Goal: Task Accomplishment & Management: Manage account settings

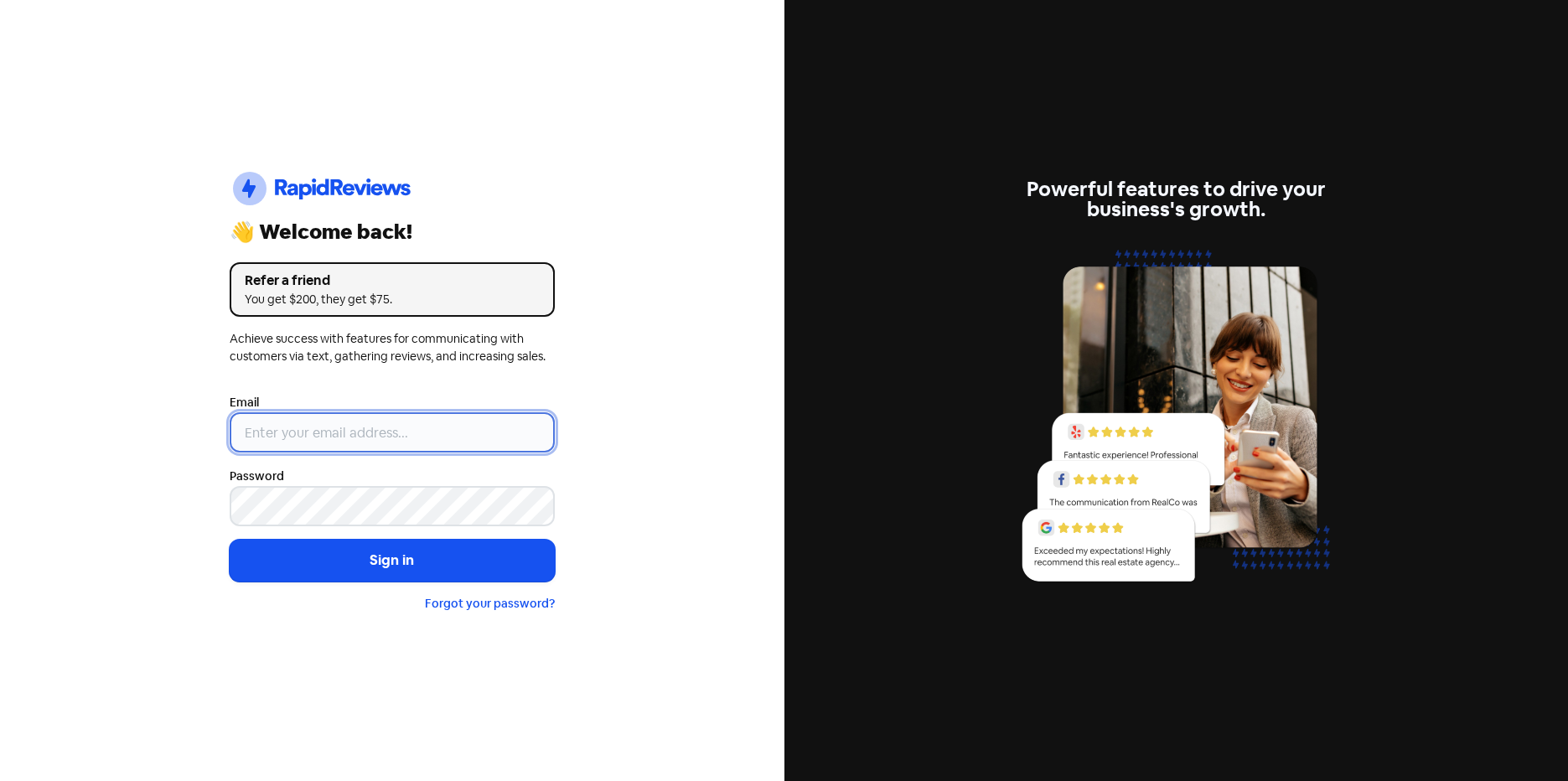
click at [386, 434] on input "email" at bounding box center [392, 433] width 325 height 40
type input "[EMAIL_ADDRESS][DOMAIN_NAME]"
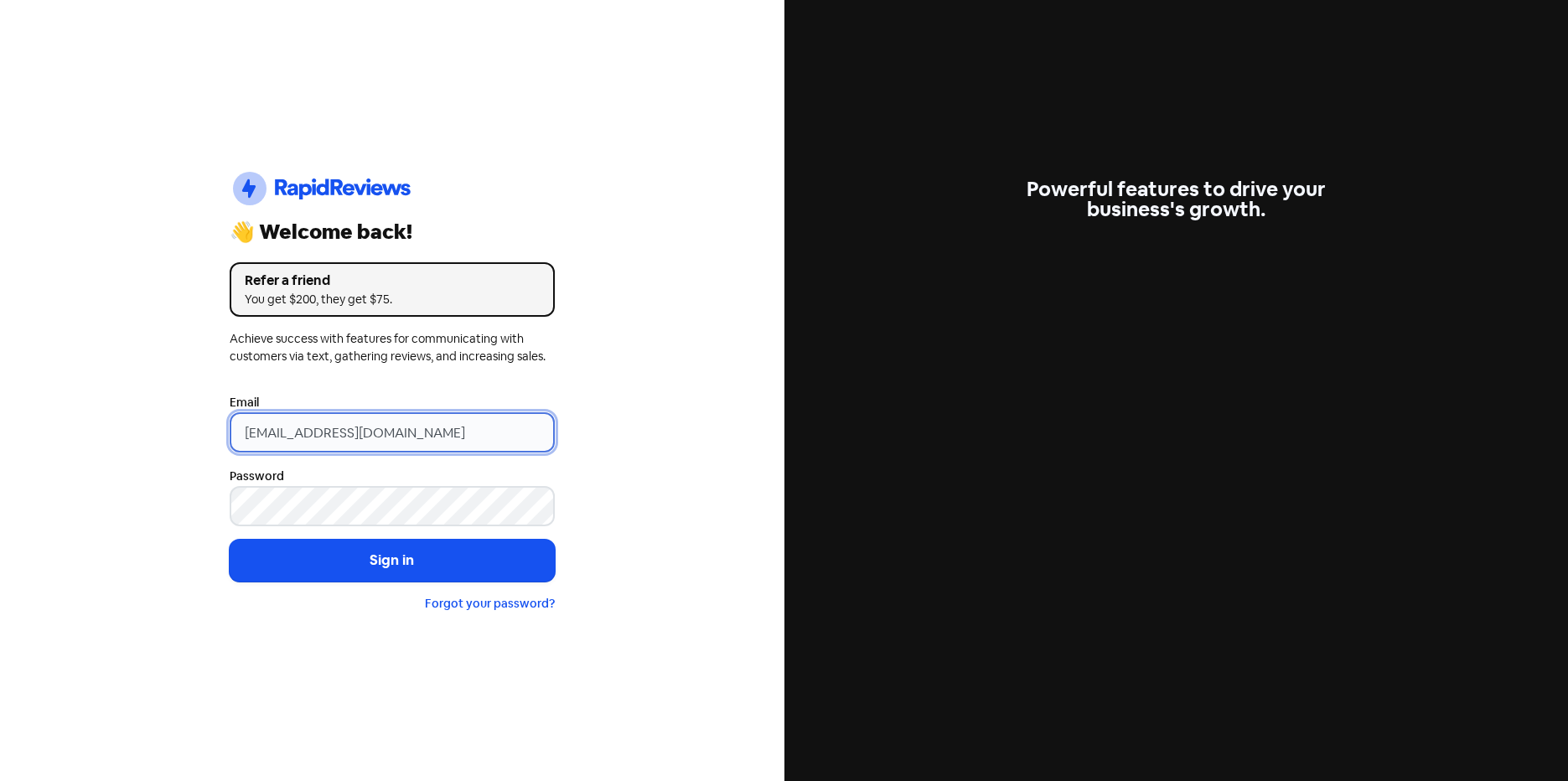
click at [229, 540] on button "Sign in" at bounding box center [392, 561] width 325 height 42
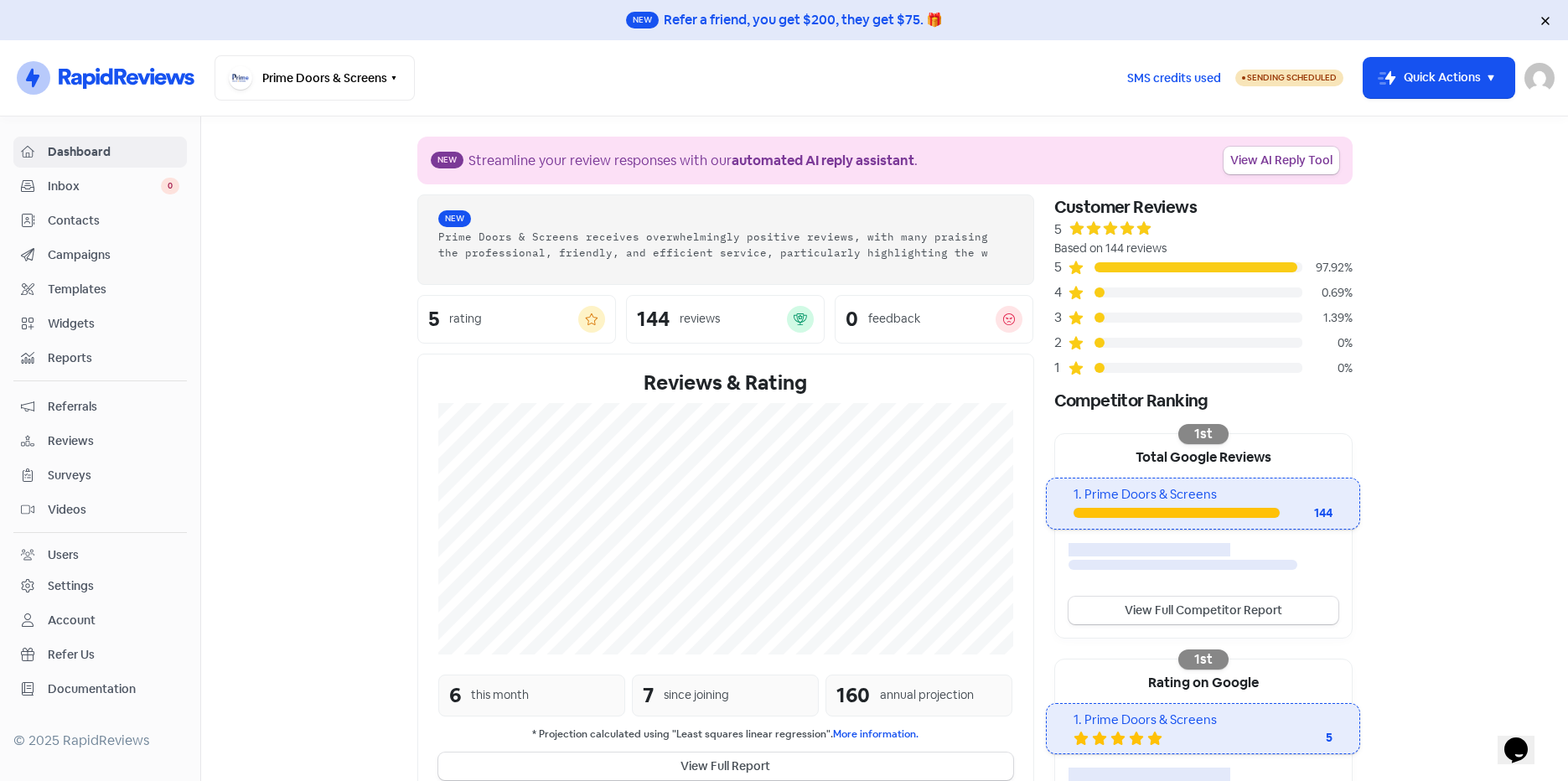
click at [136, 298] on div "Templates" at bounding box center [100, 290] width 158 height 19
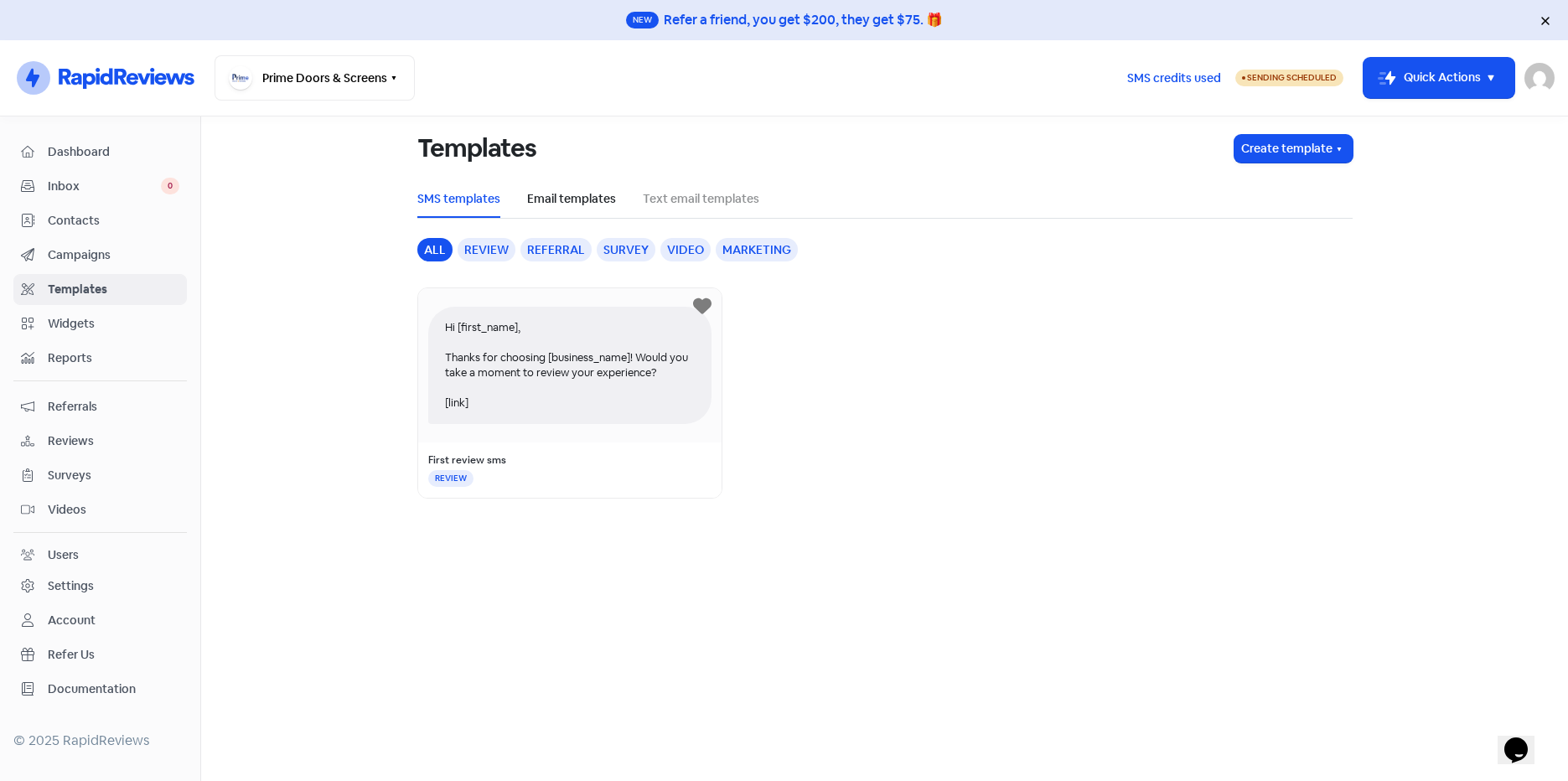
click at [569, 202] on link "Email templates" at bounding box center [571, 199] width 89 height 17
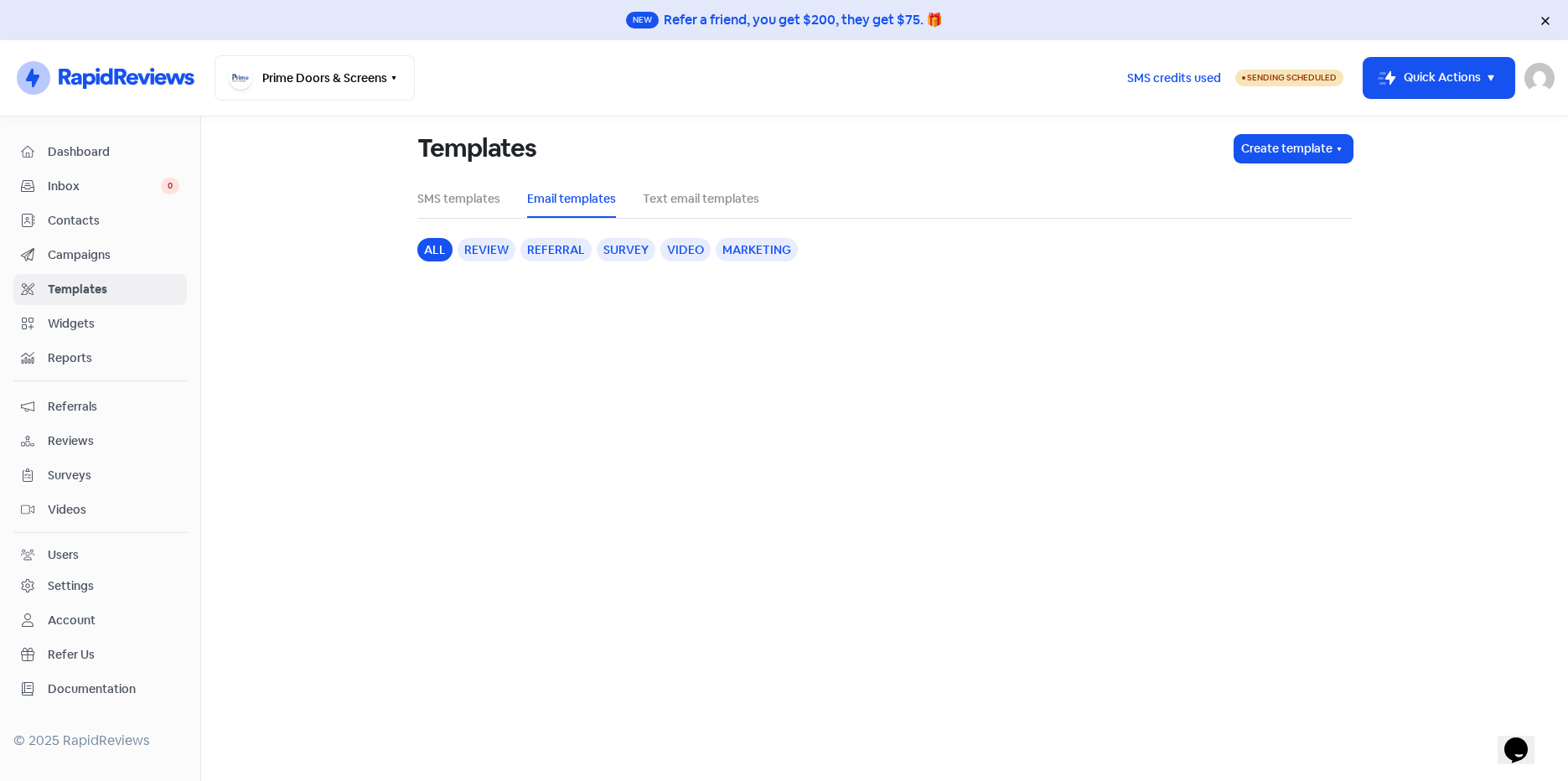
click at [84, 582] on div "Settings" at bounding box center [71, 586] width 46 height 17
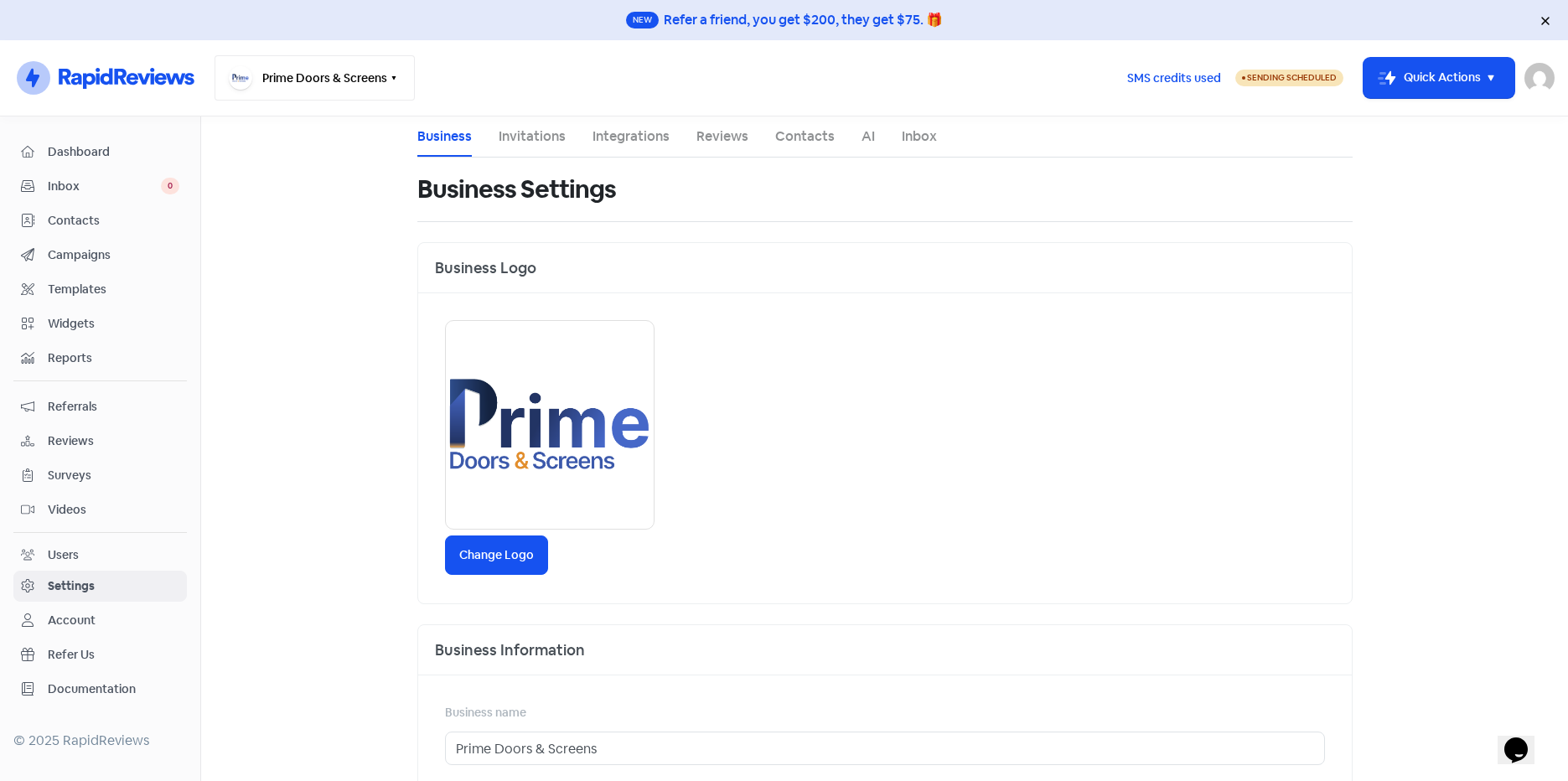
click at [390, 80] on icon "button" at bounding box center [394, 78] width 13 height 13
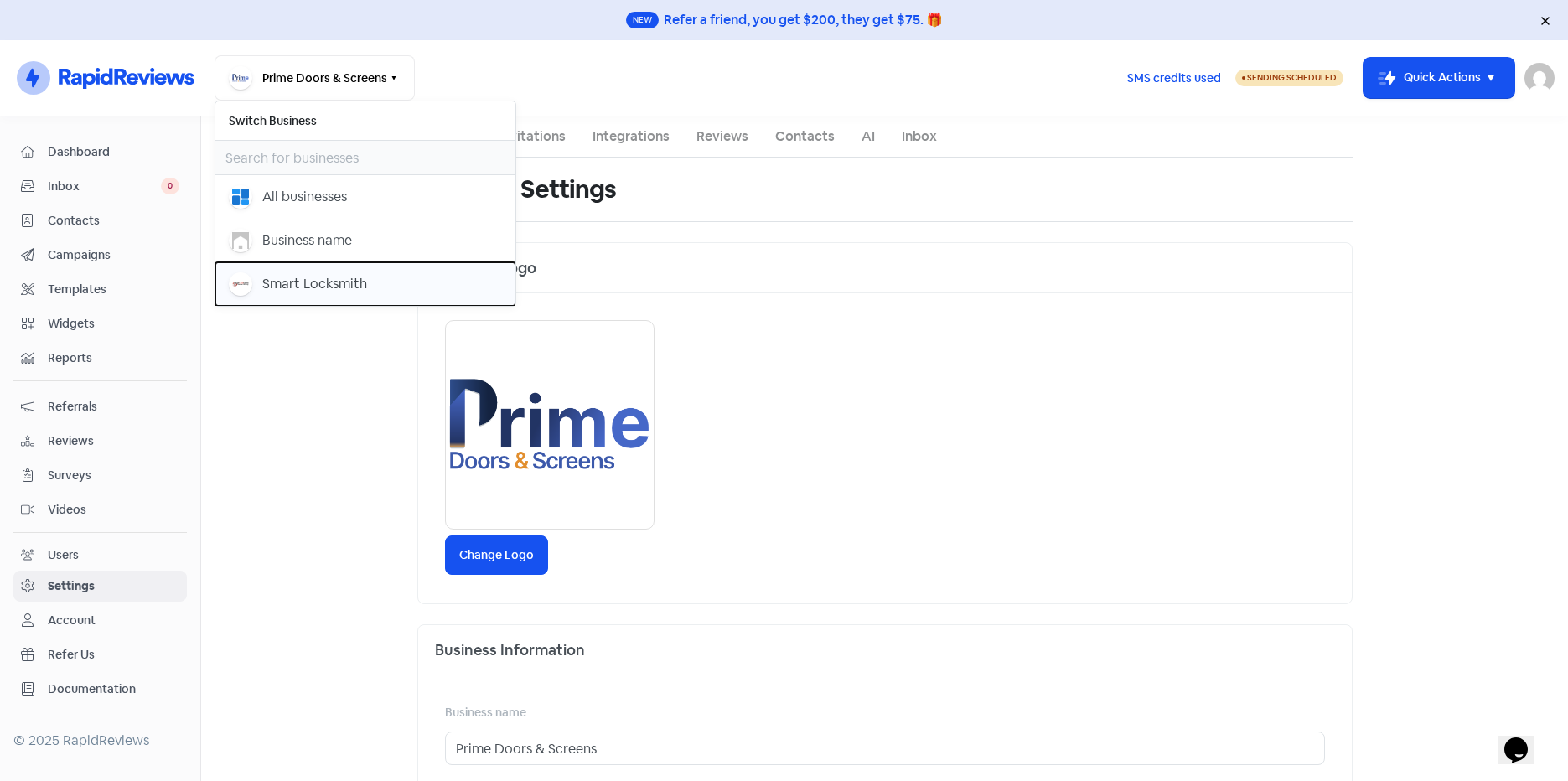
click at [304, 280] on div "Smart Locksmith" at bounding box center [314, 284] width 105 height 20
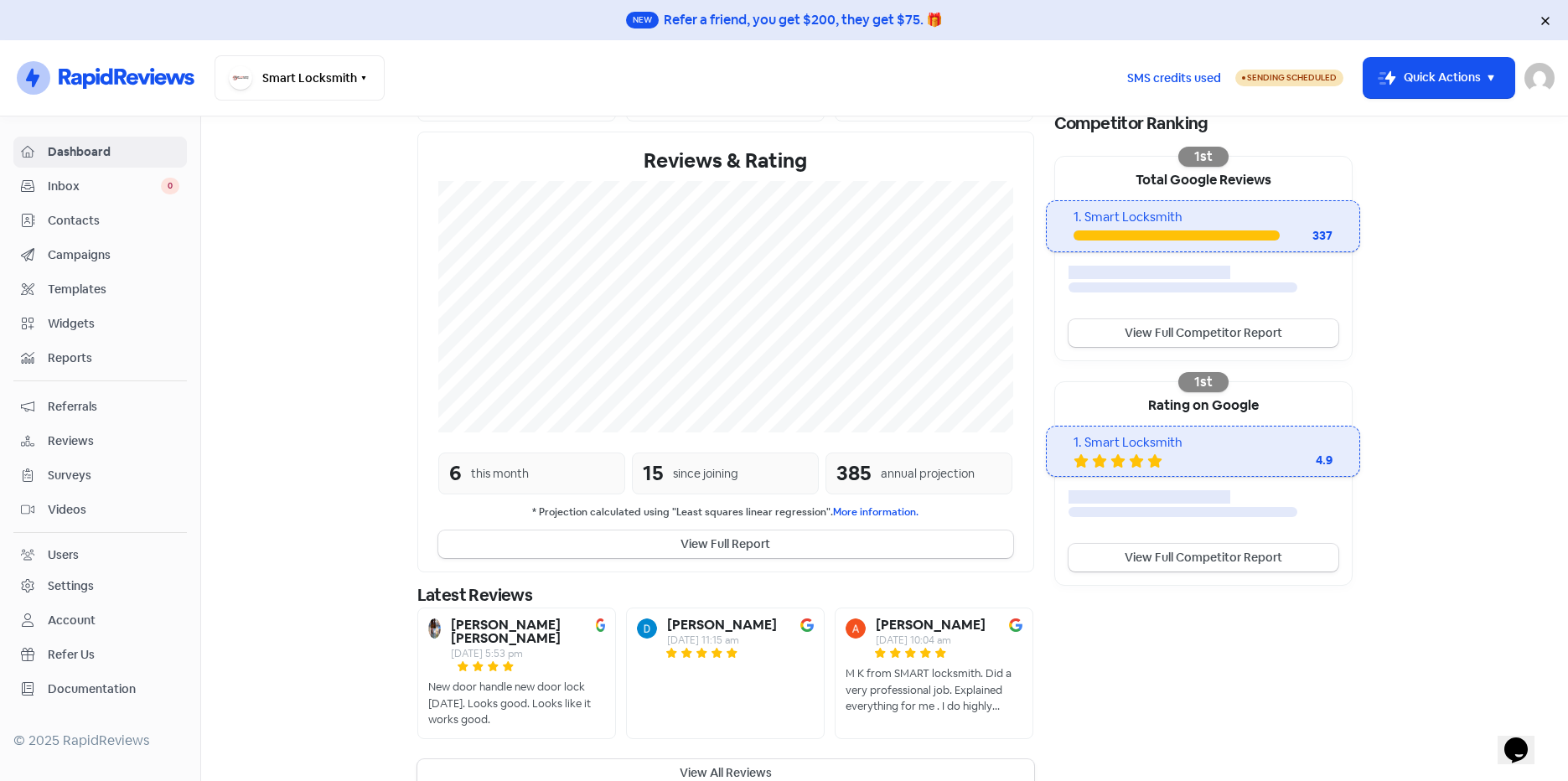
scroll to position [269, 0]
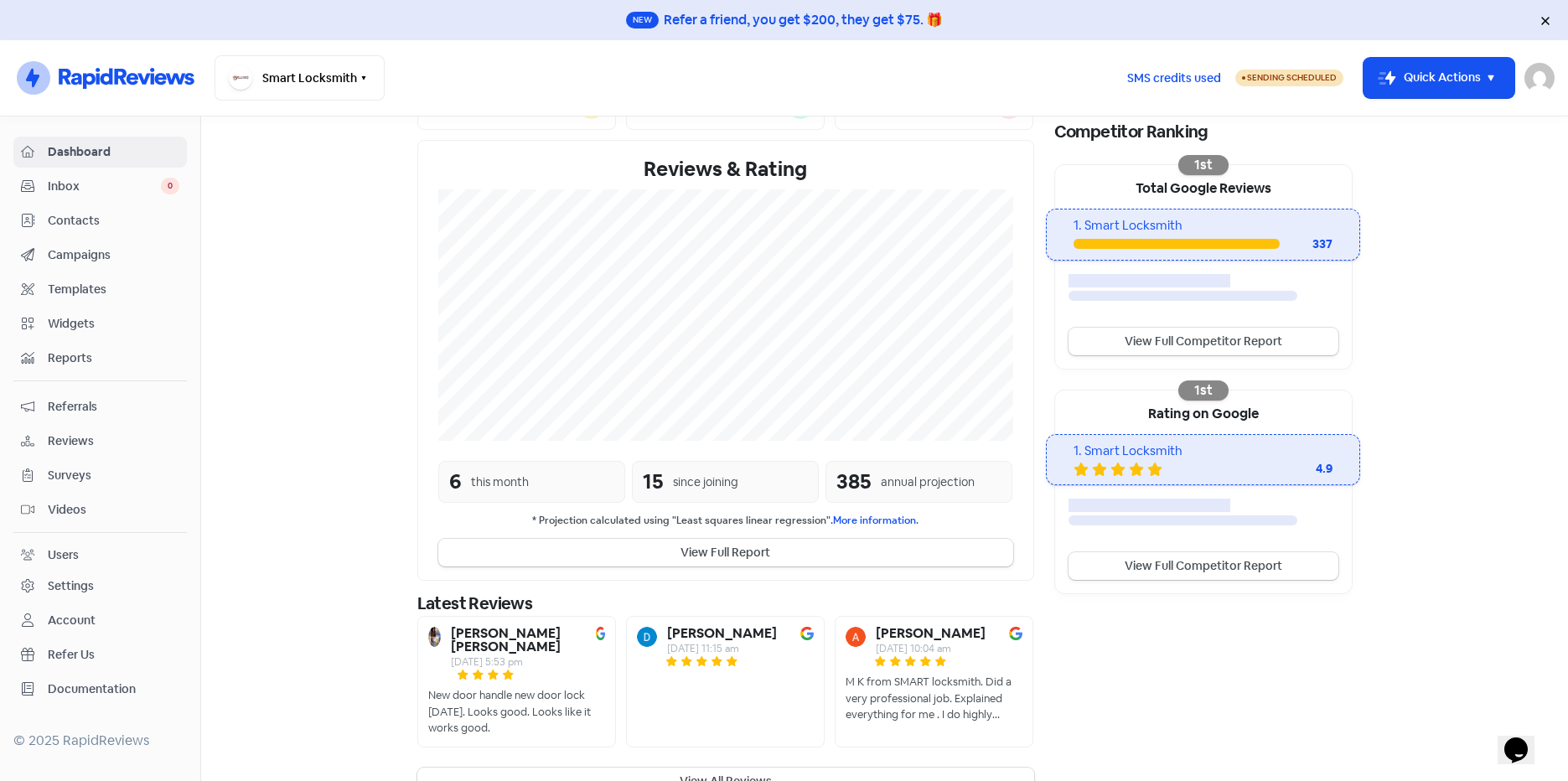
click at [81, 589] on div "Settings" at bounding box center [71, 586] width 46 height 17
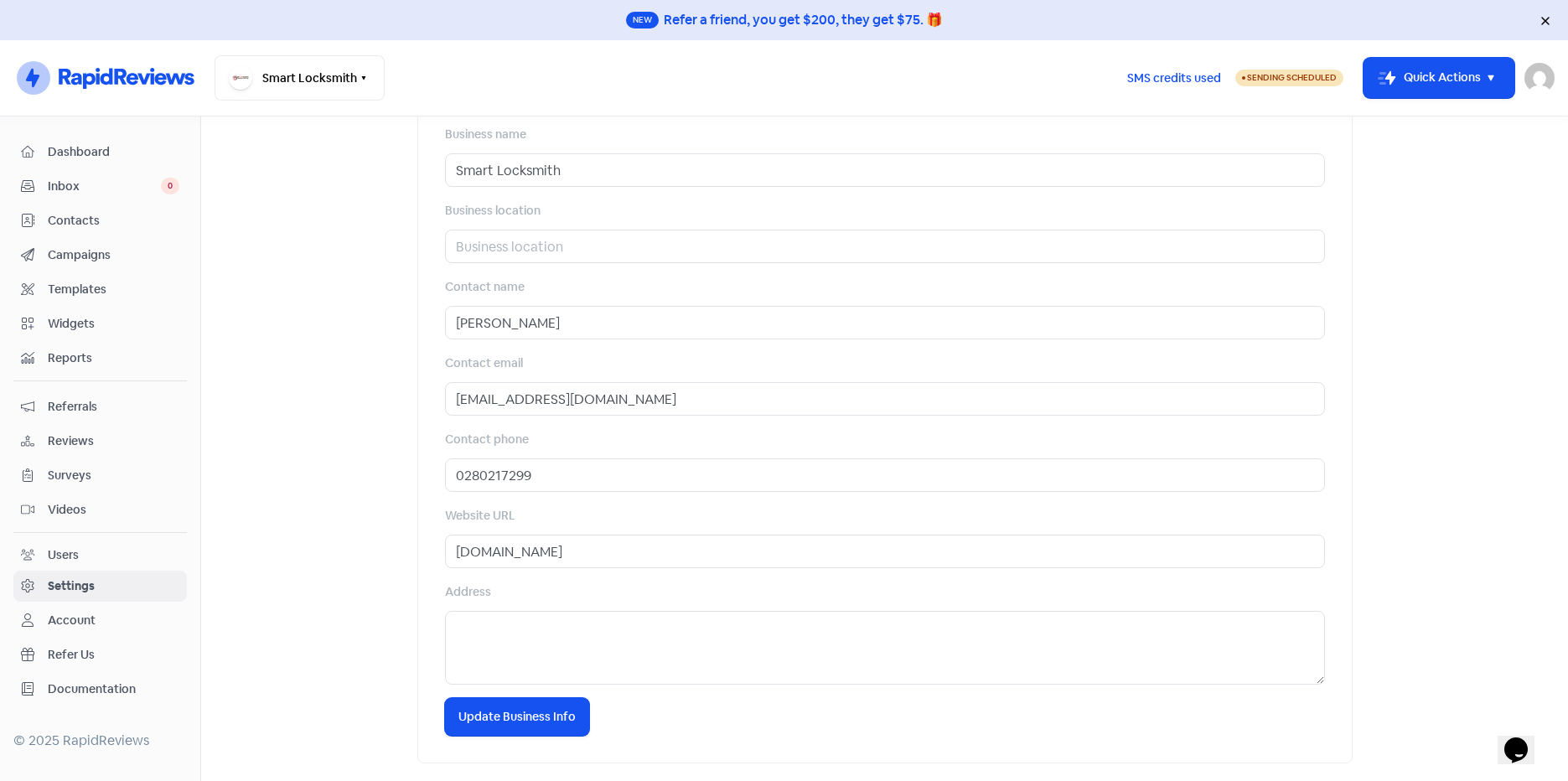
scroll to position [580, 0]
click at [68, 625] on div "Account" at bounding box center [72, 621] width 48 height 17
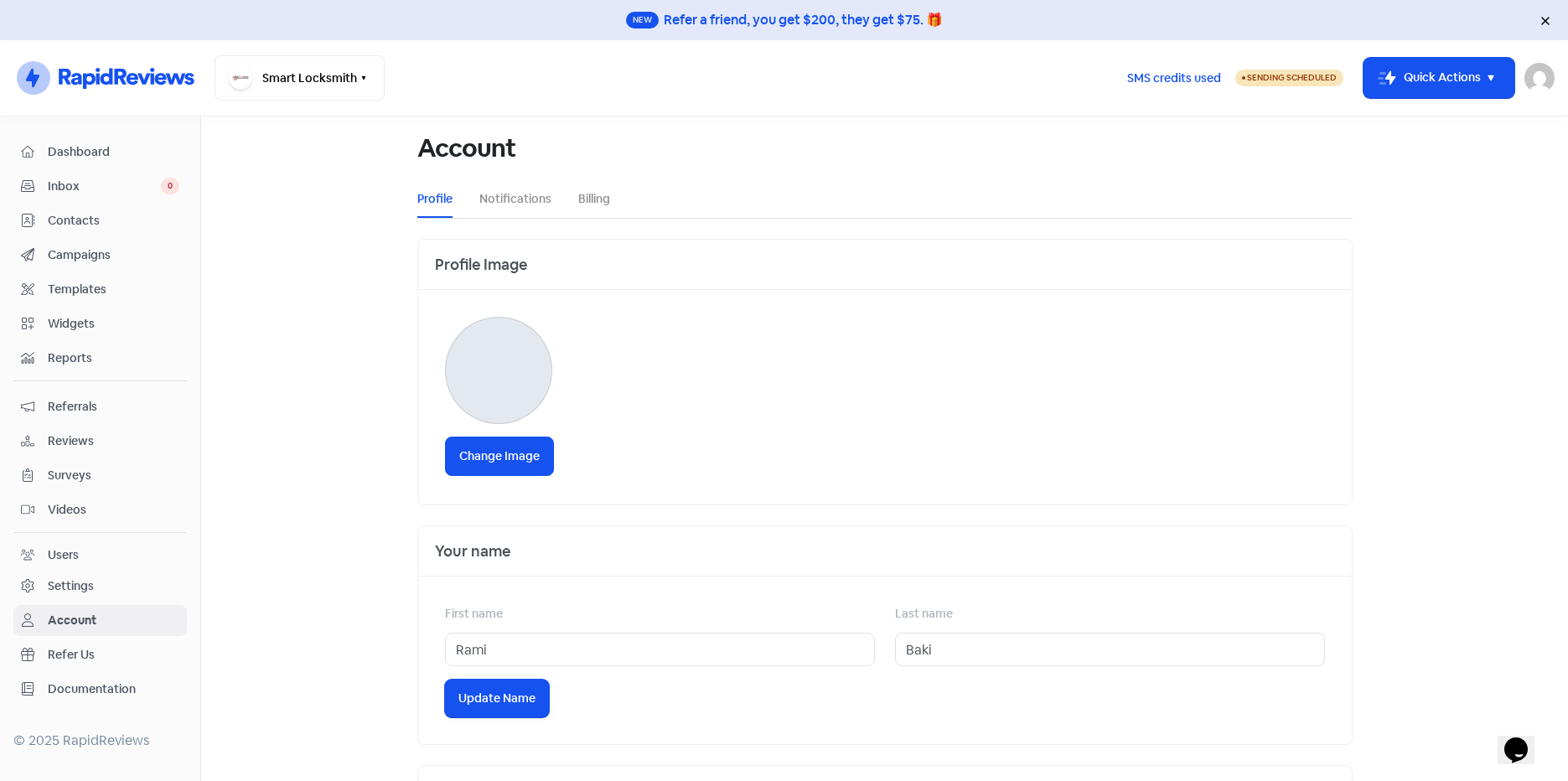
click at [103, 438] on span "Reviews" at bounding box center [113, 441] width 131 height 17
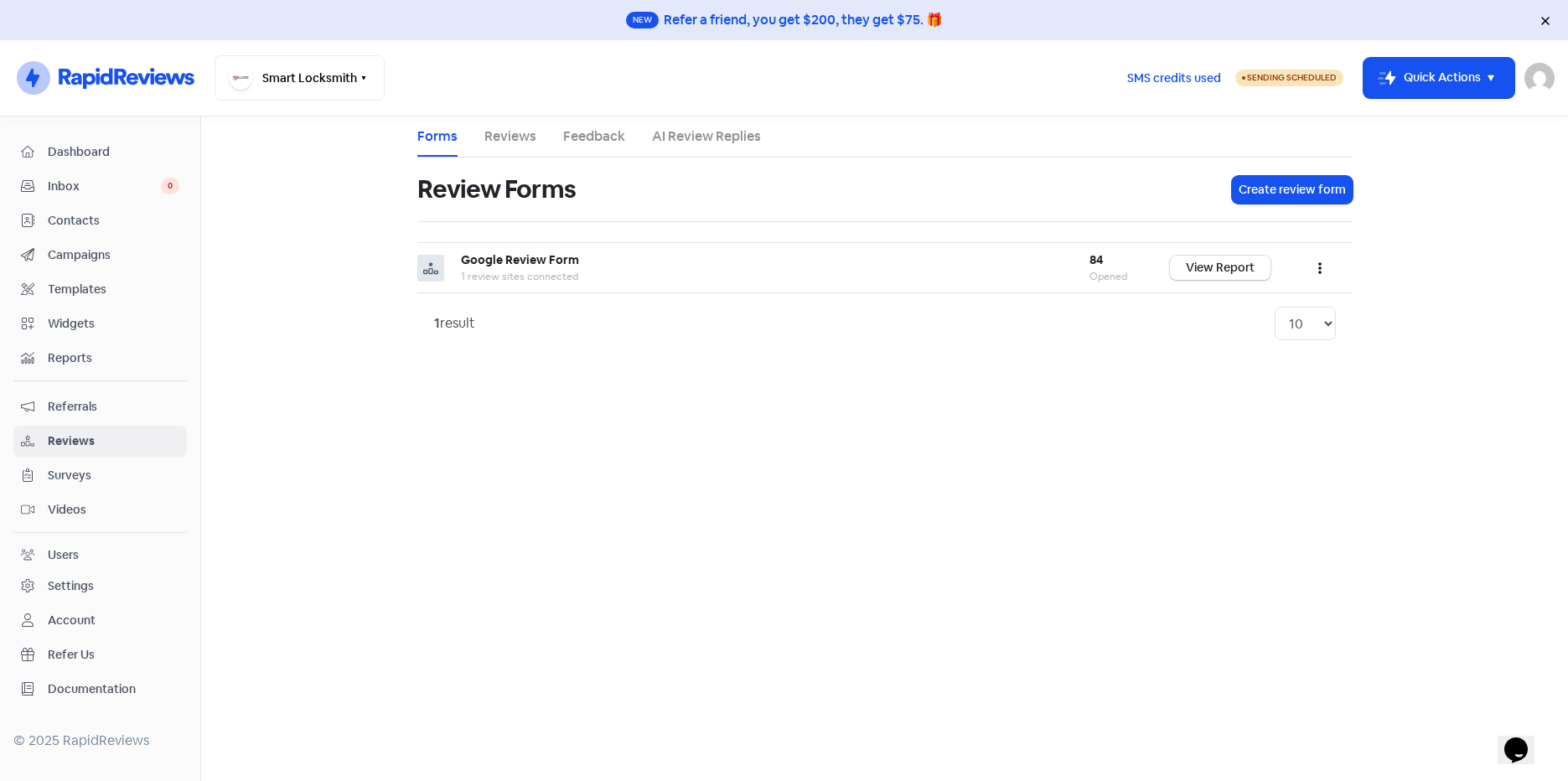
click at [501, 137] on link "Reviews" at bounding box center [511, 136] width 52 height 20
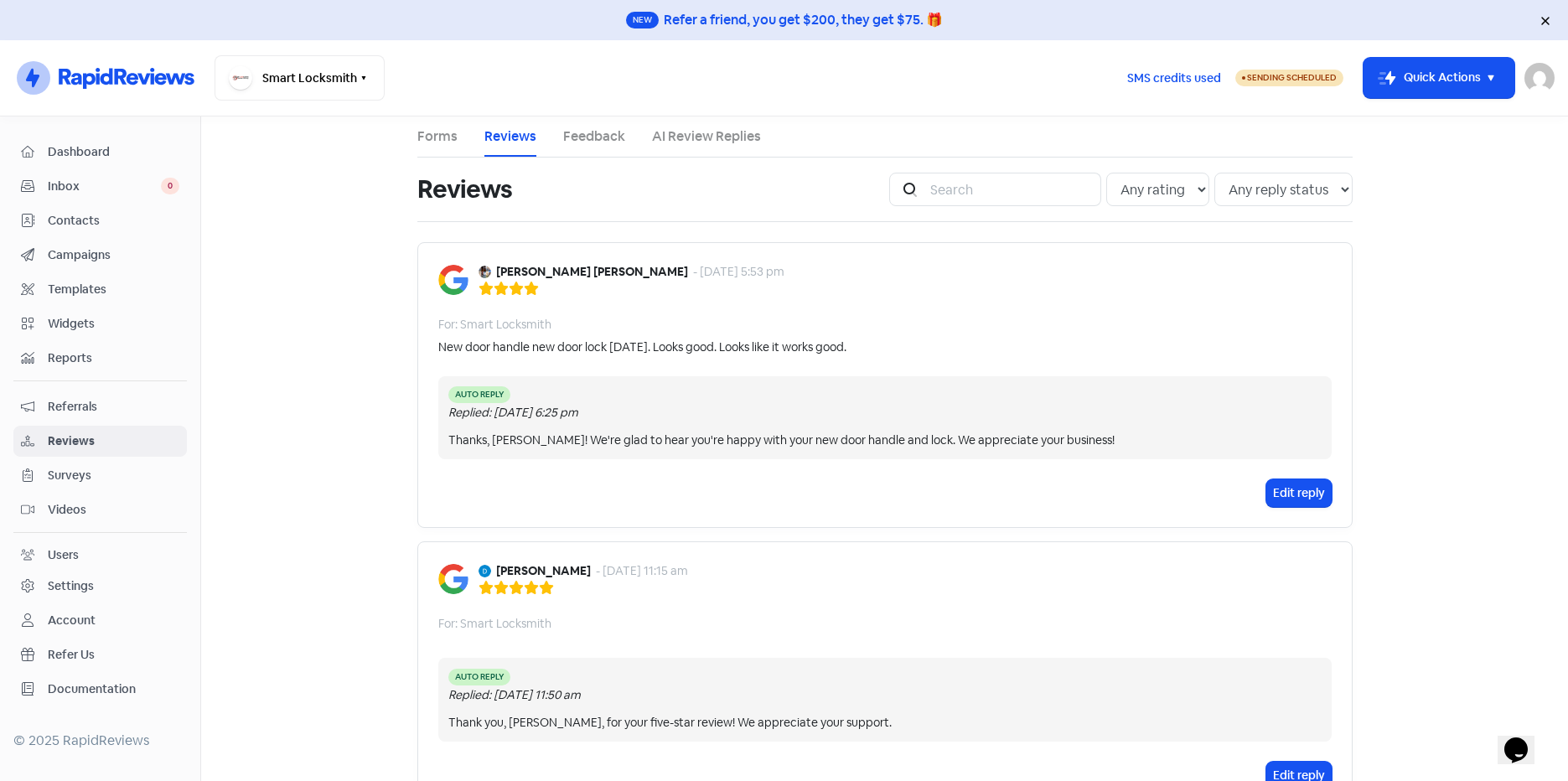
click at [112, 259] on span "Campaigns" at bounding box center [113, 255] width 131 height 17
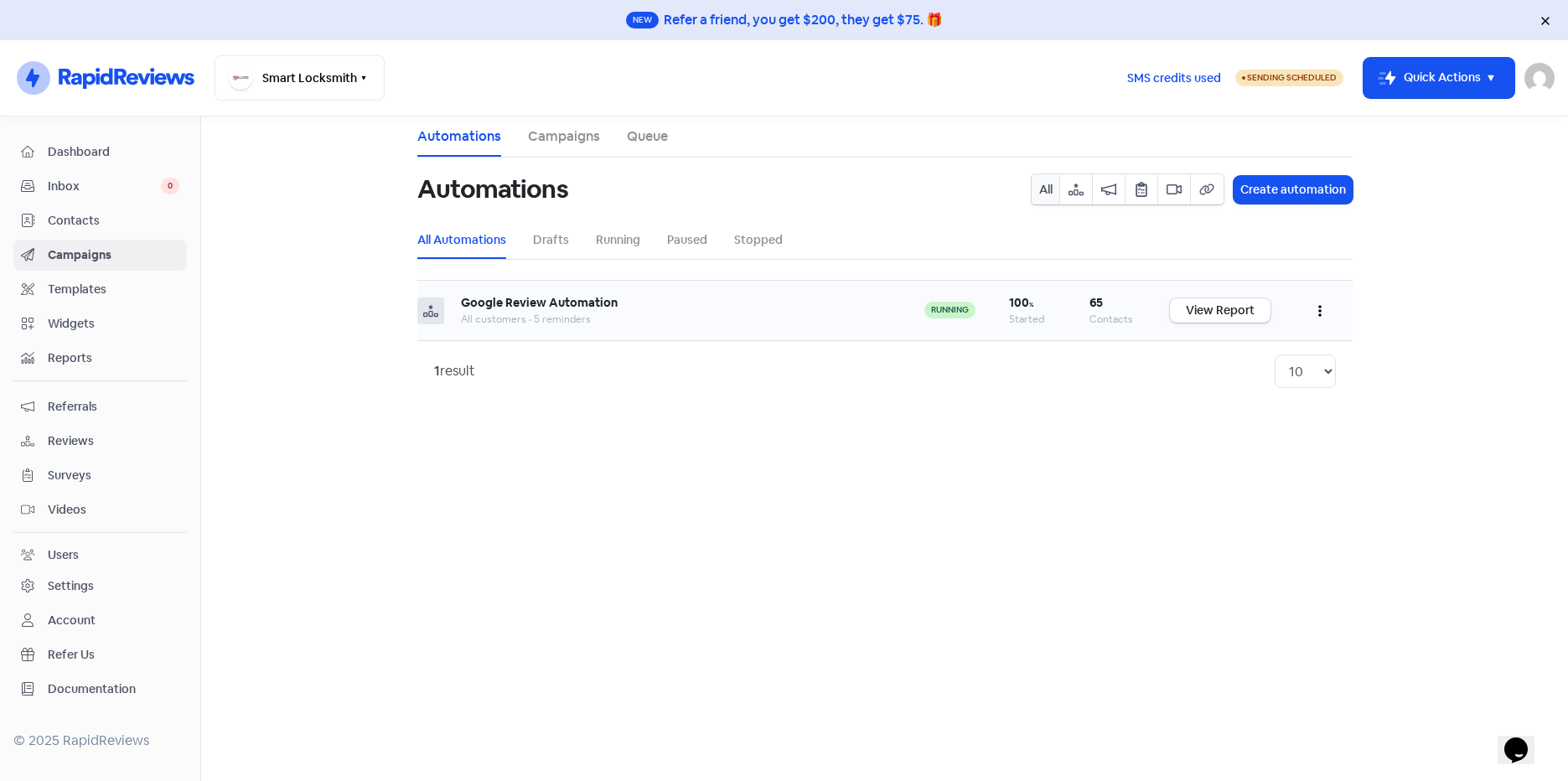
click at [1319, 313] on icon "button" at bounding box center [1319, 311] width 3 height 13
click at [1295, 349] on button "Edit" at bounding box center [1269, 352] width 132 height 34
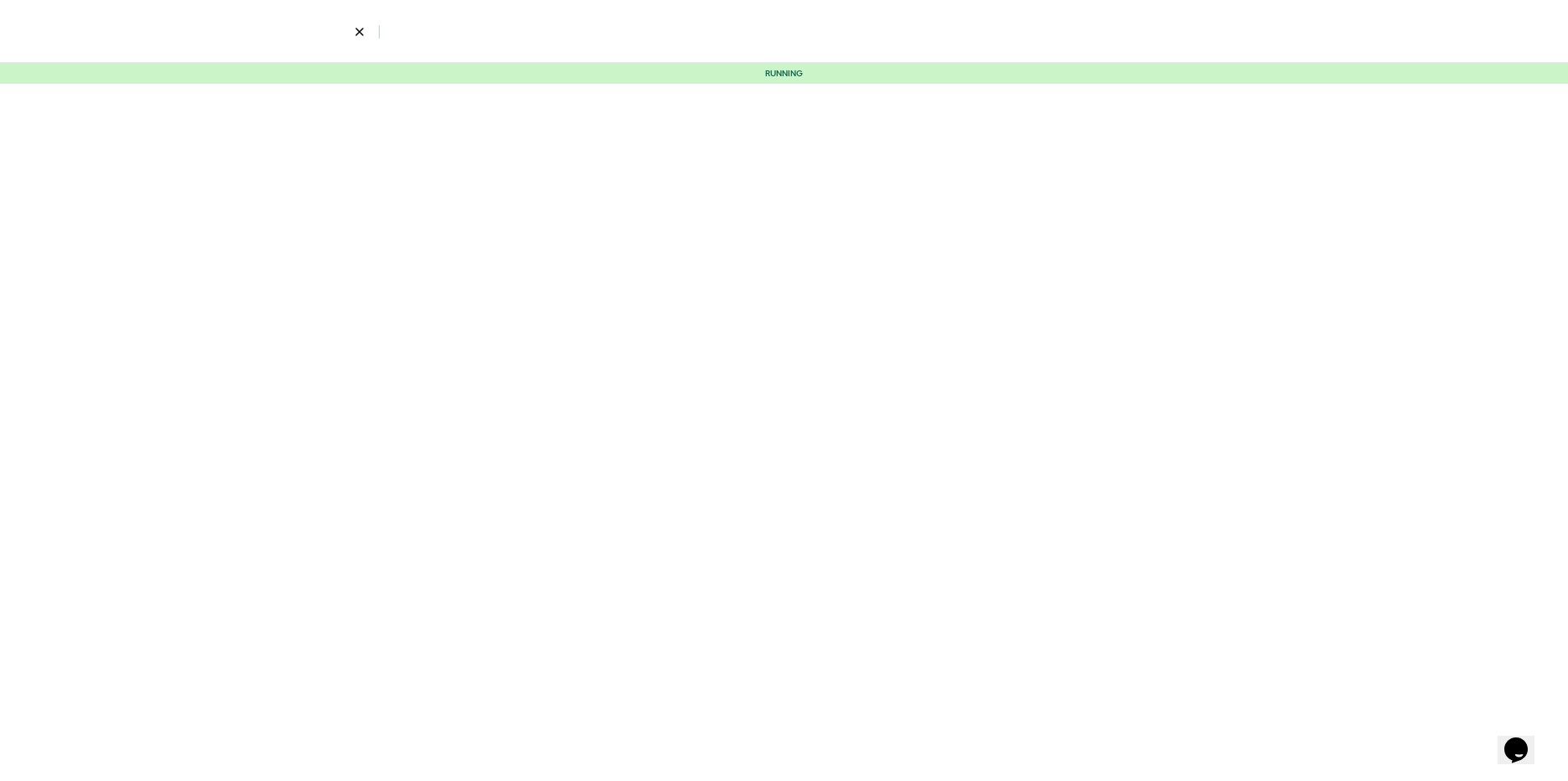
select select "3662"
select select "3"
select select "5"
select select "9"
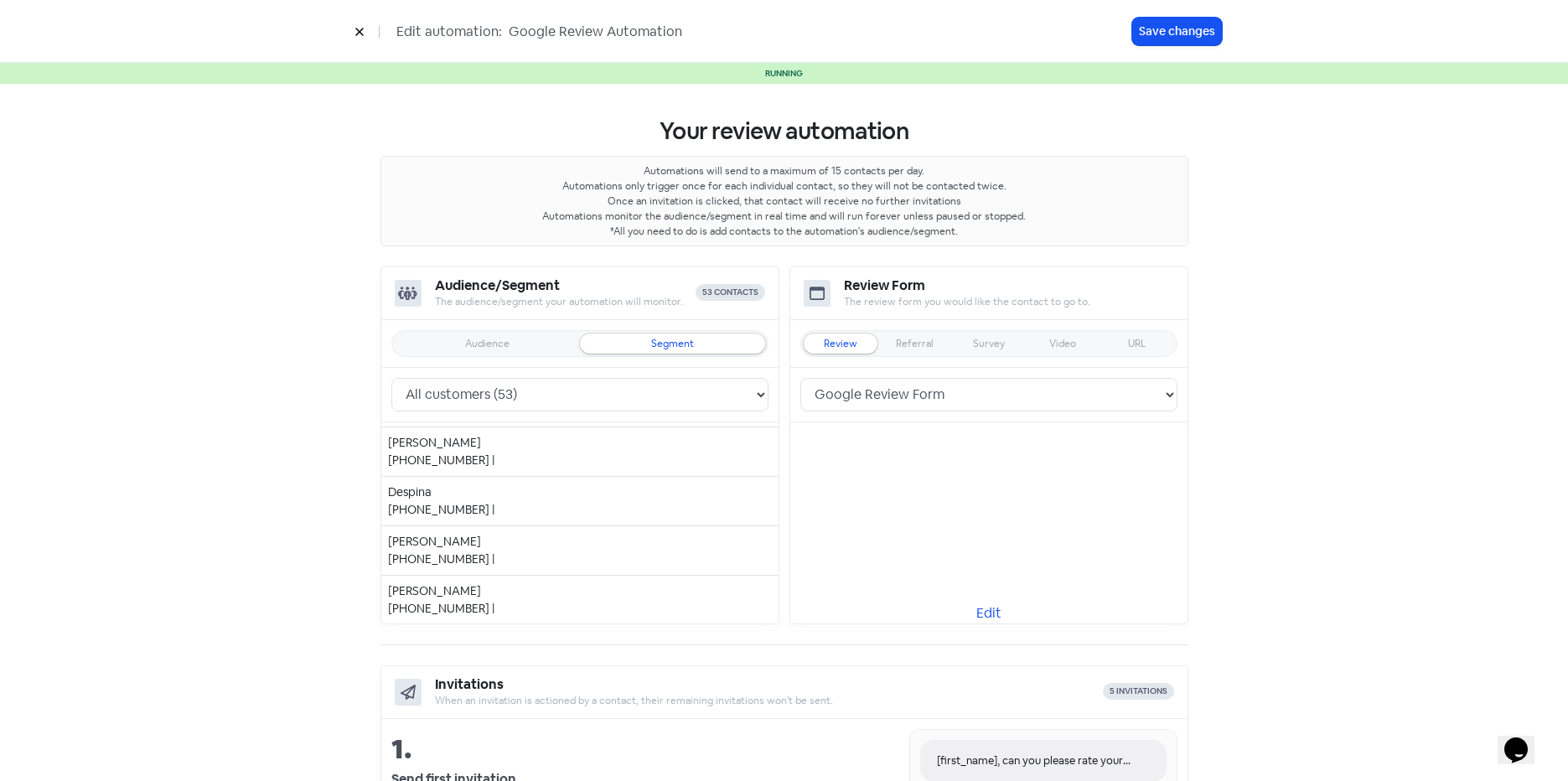
scroll to position [30, 0]
click at [991, 608] on link "Edit" at bounding box center [989, 613] width 397 height 20
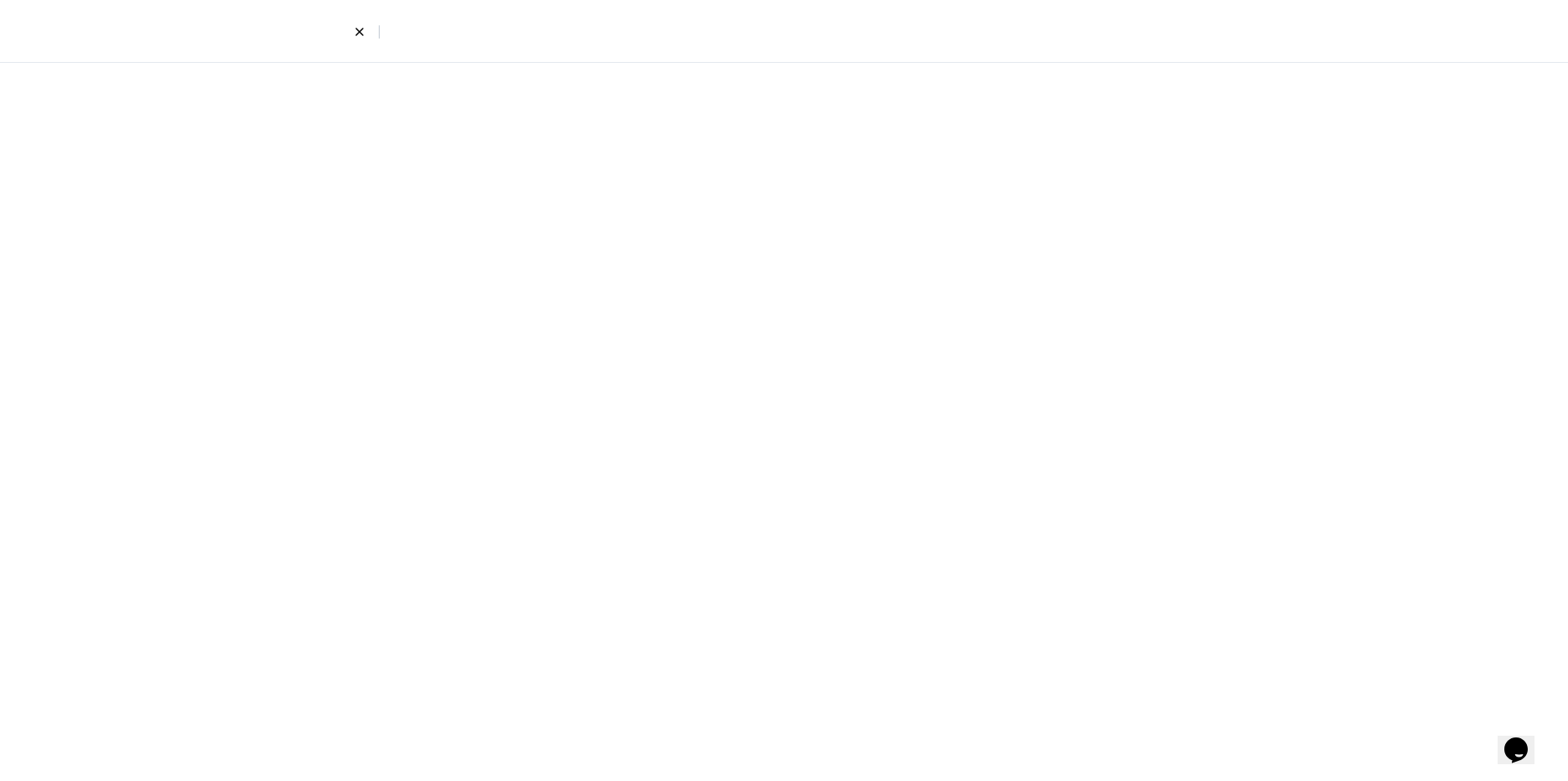
select select "8"
select select "4"
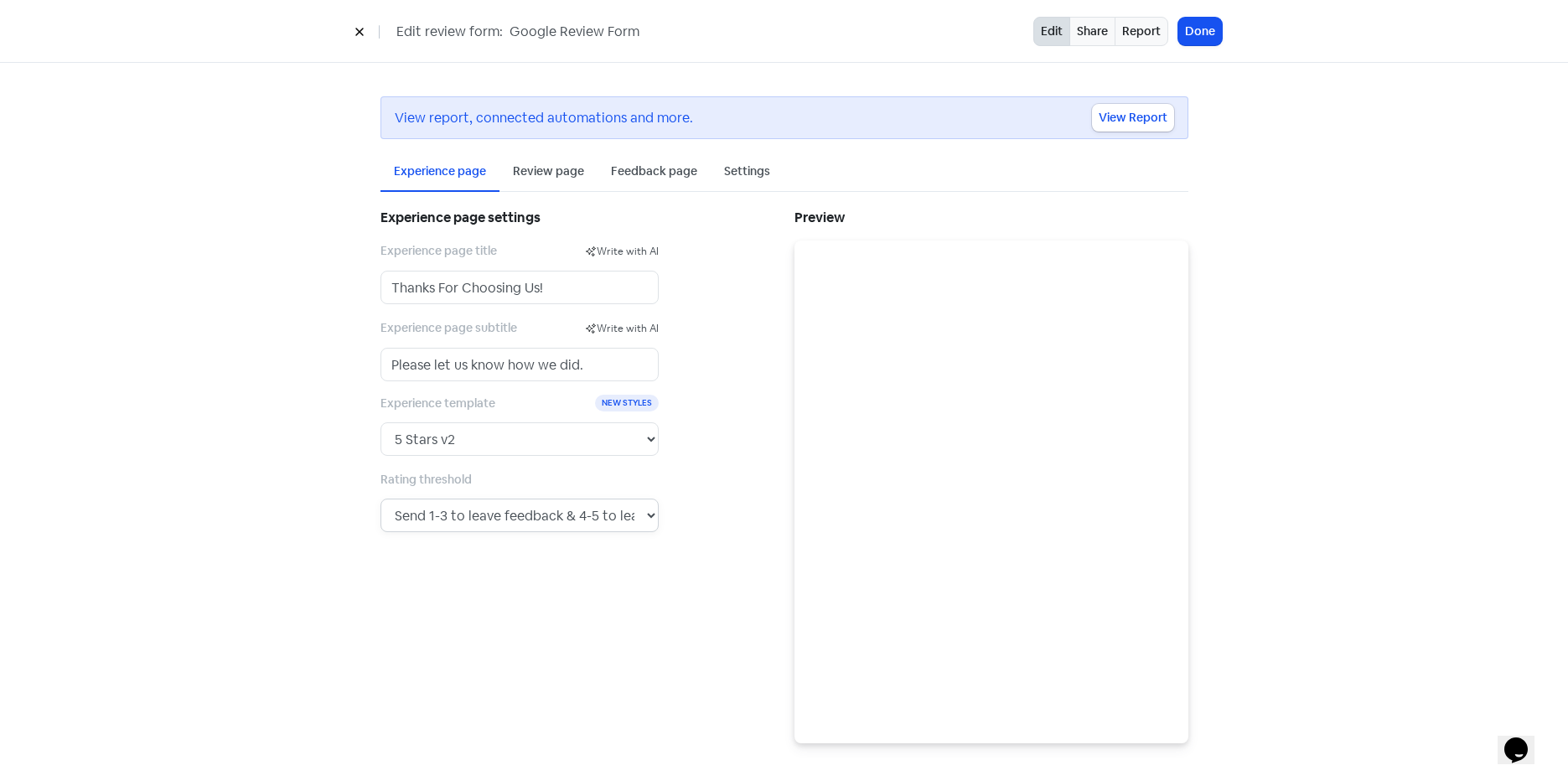
click at [513, 518] on select "Send any rating to leave a review. Send 1 to leave feedback & 2-5 to leave a re…" at bounding box center [520, 515] width 278 height 34
click at [359, 29] on icon at bounding box center [359, 32] width 10 height 10
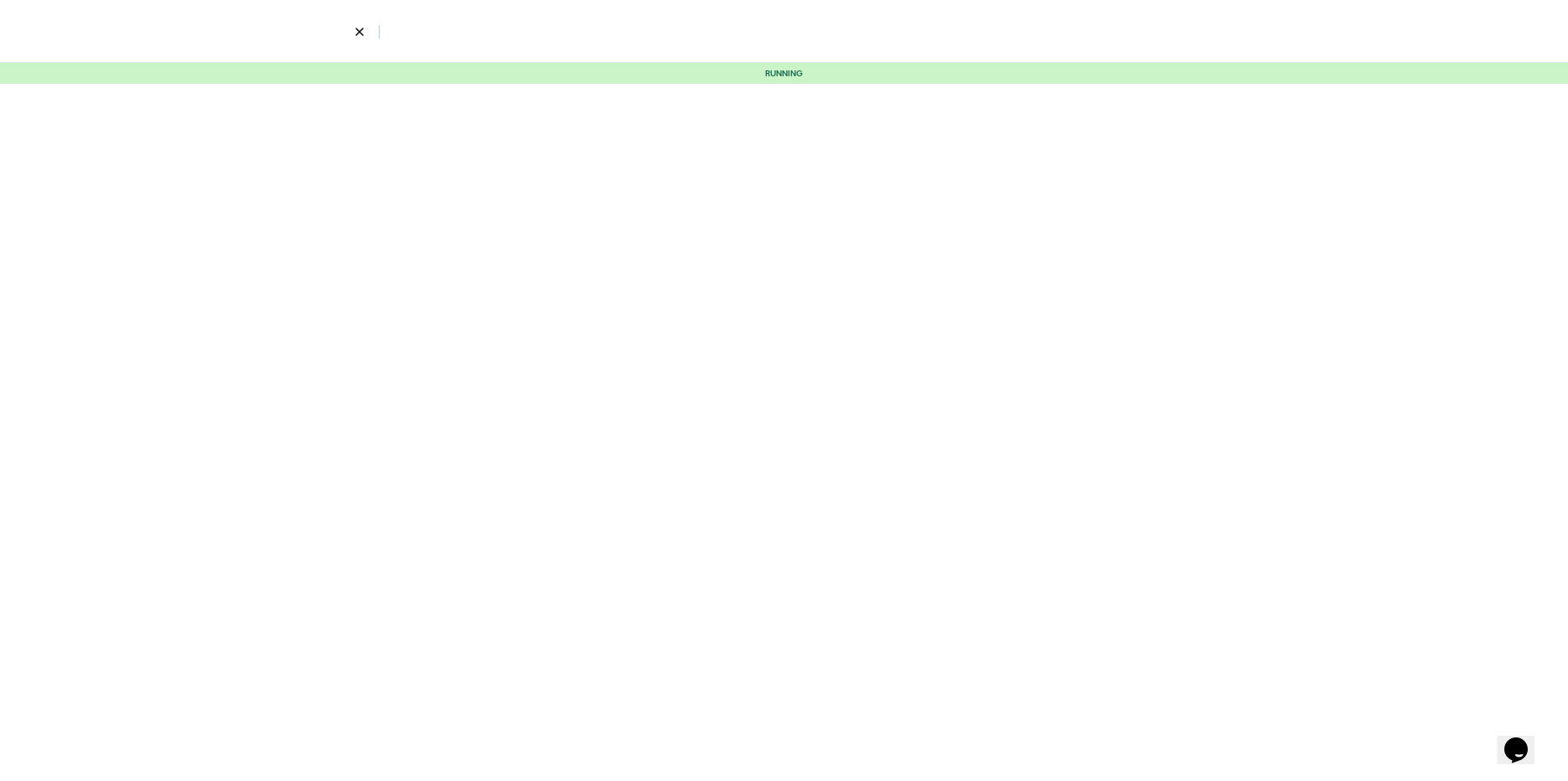
select select "3662"
select select "3"
select select "5"
select select "9"
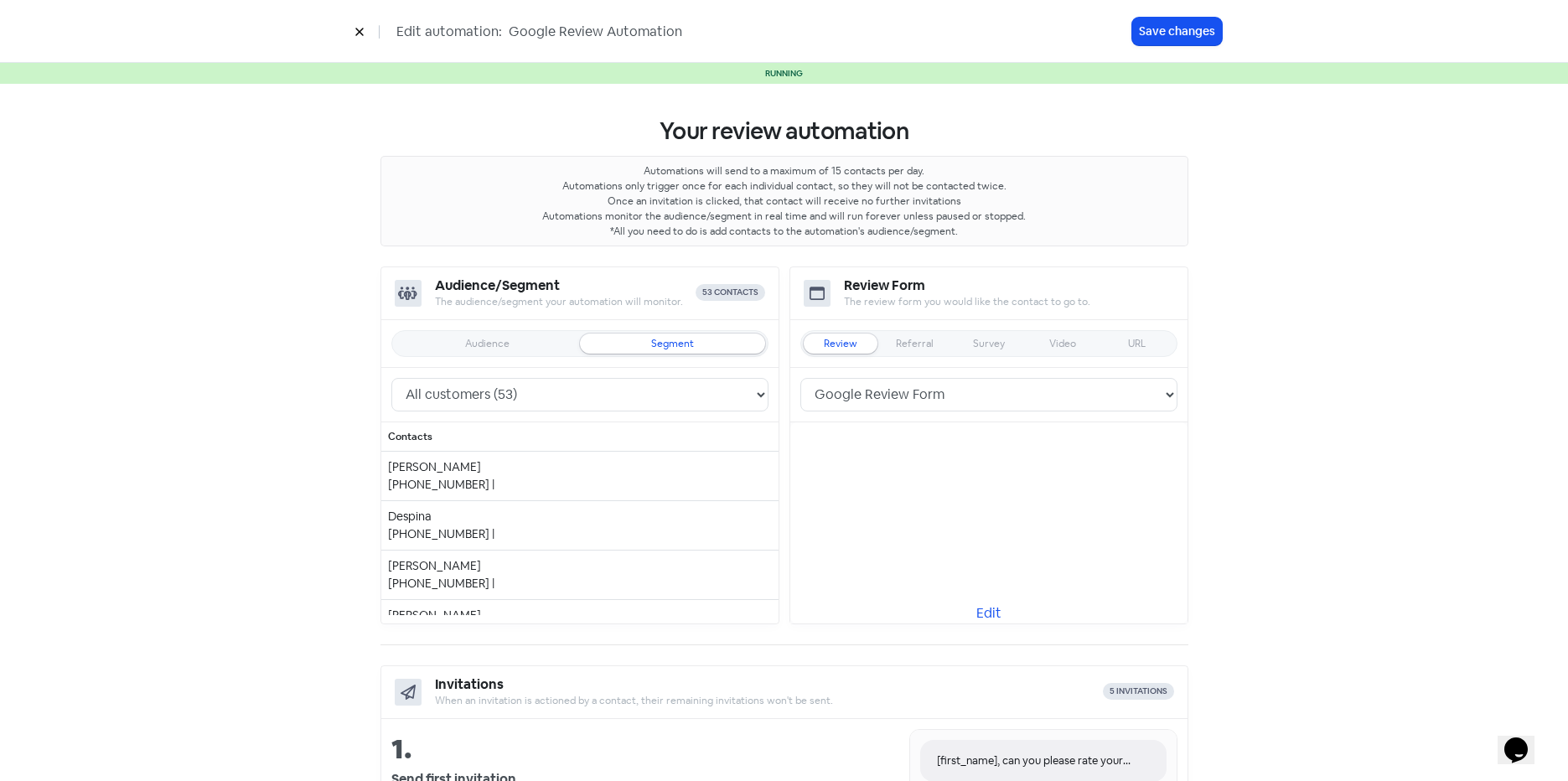
click at [361, 30] on icon at bounding box center [359, 33] width 8 height 8
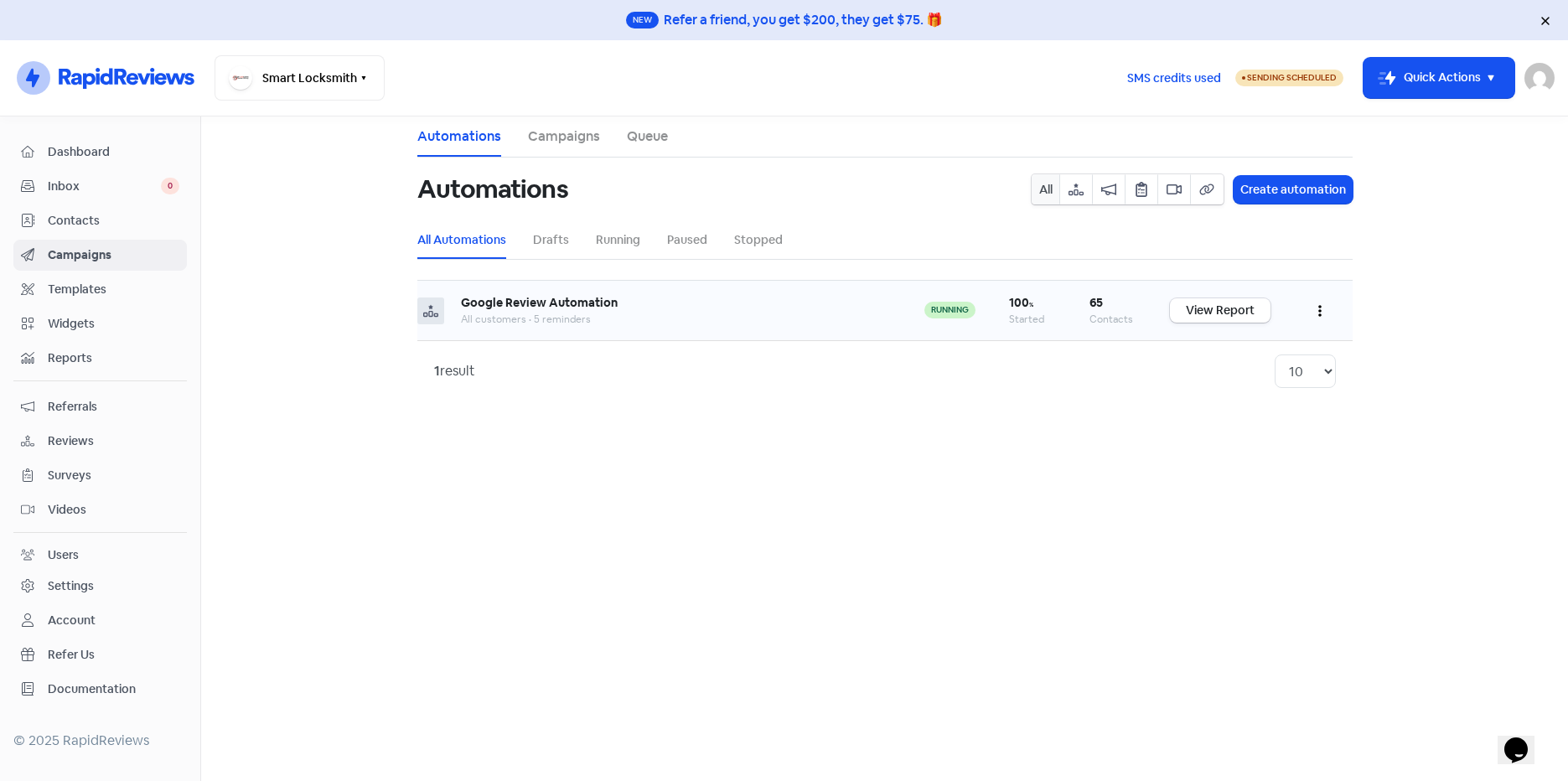
click at [1315, 313] on button "button" at bounding box center [1319, 310] width 32 height 39
click at [1279, 348] on button "Edit" at bounding box center [1269, 352] width 132 height 34
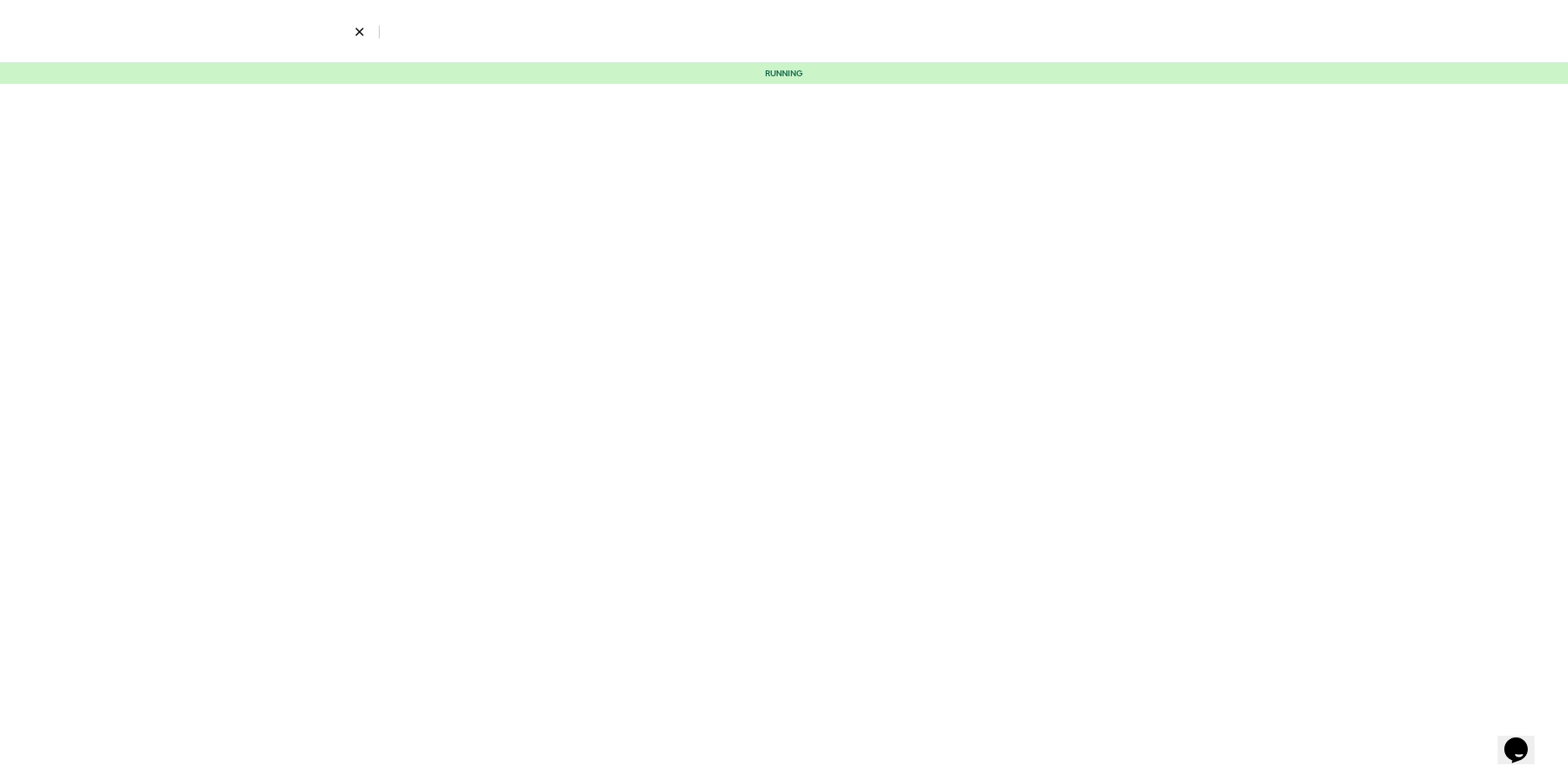
select select "3662"
select select "3"
select select "5"
select select "9"
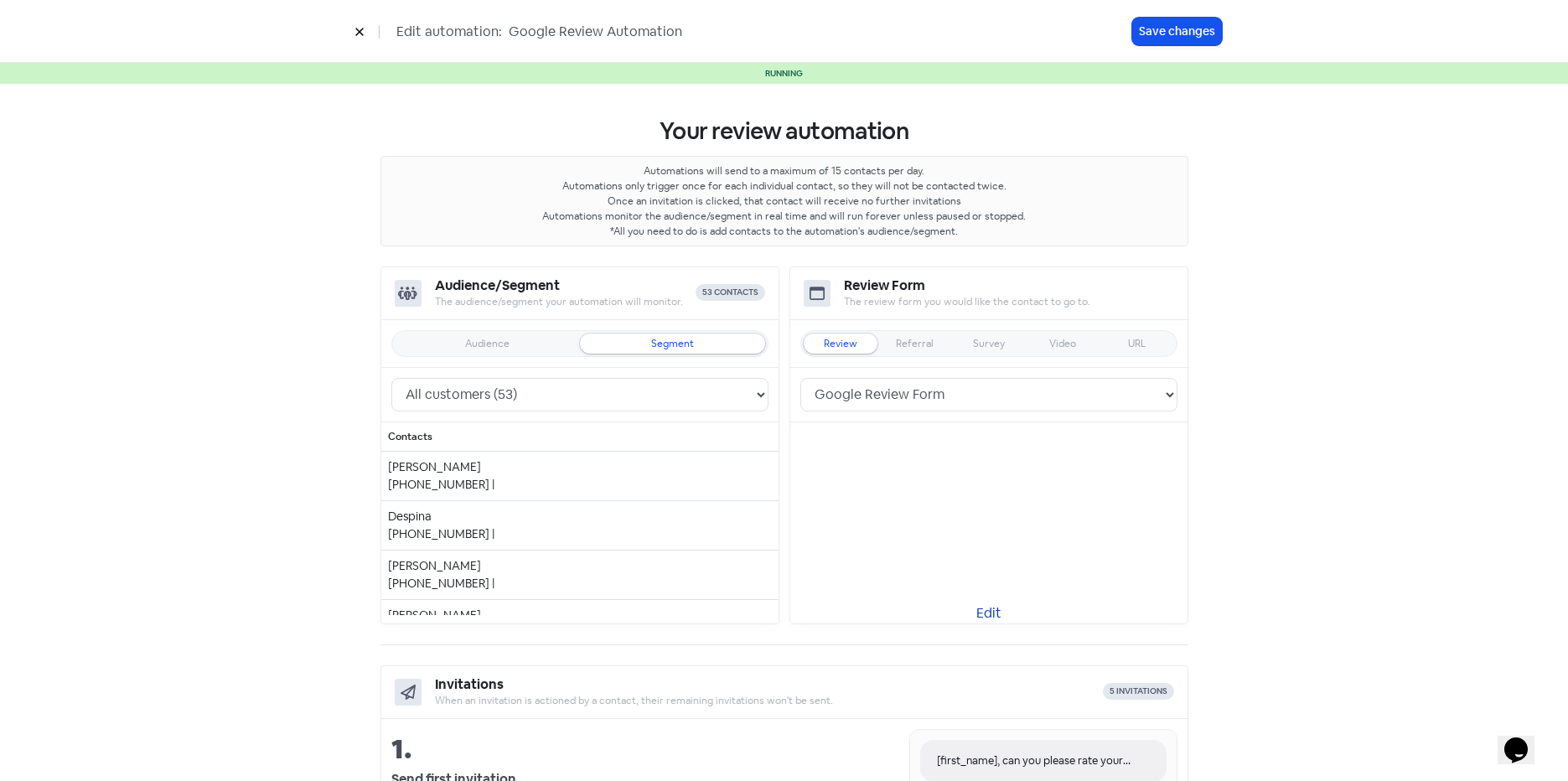
click at [985, 610] on link "Edit" at bounding box center [989, 613] width 397 height 20
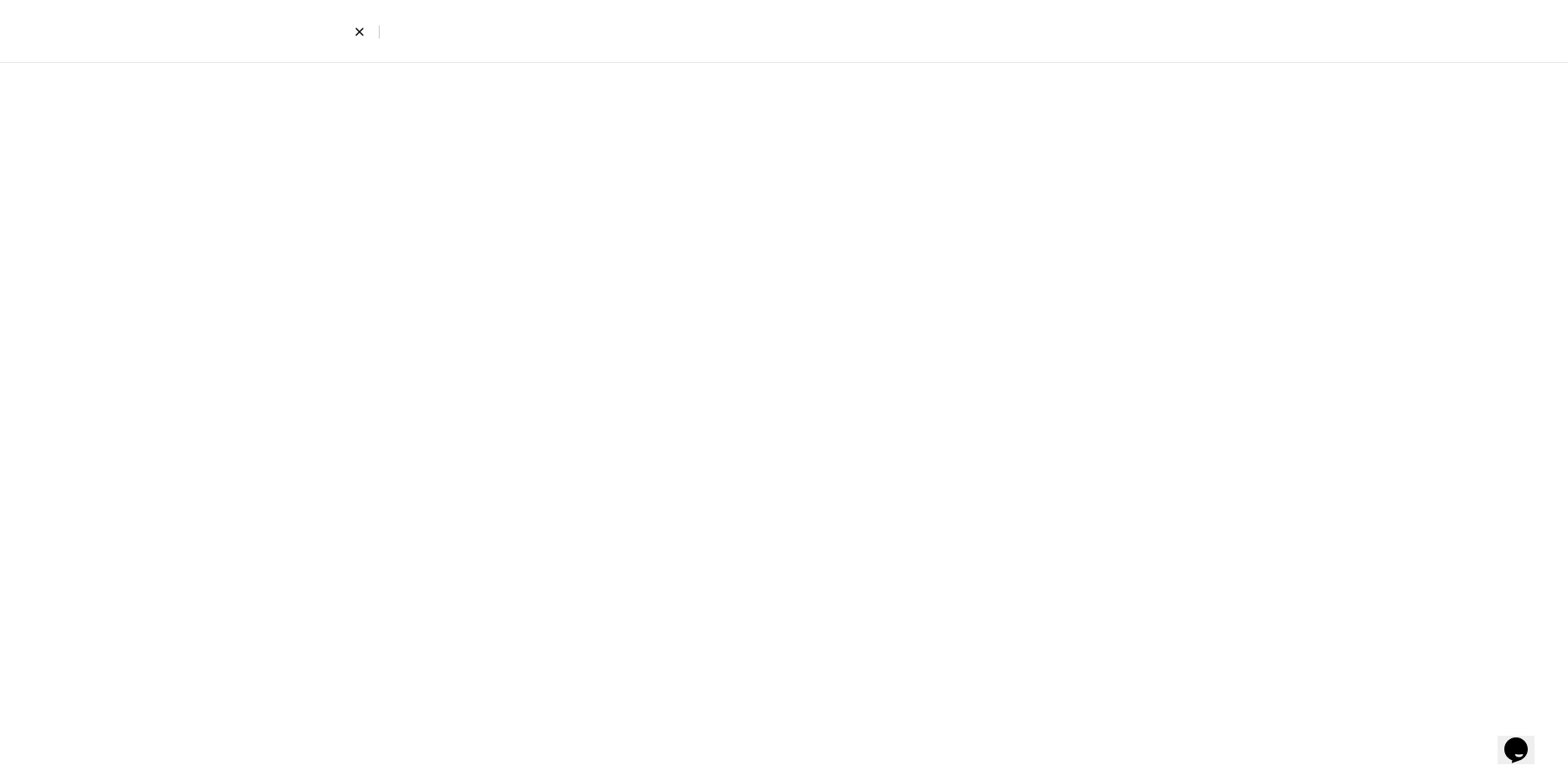
select select "8"
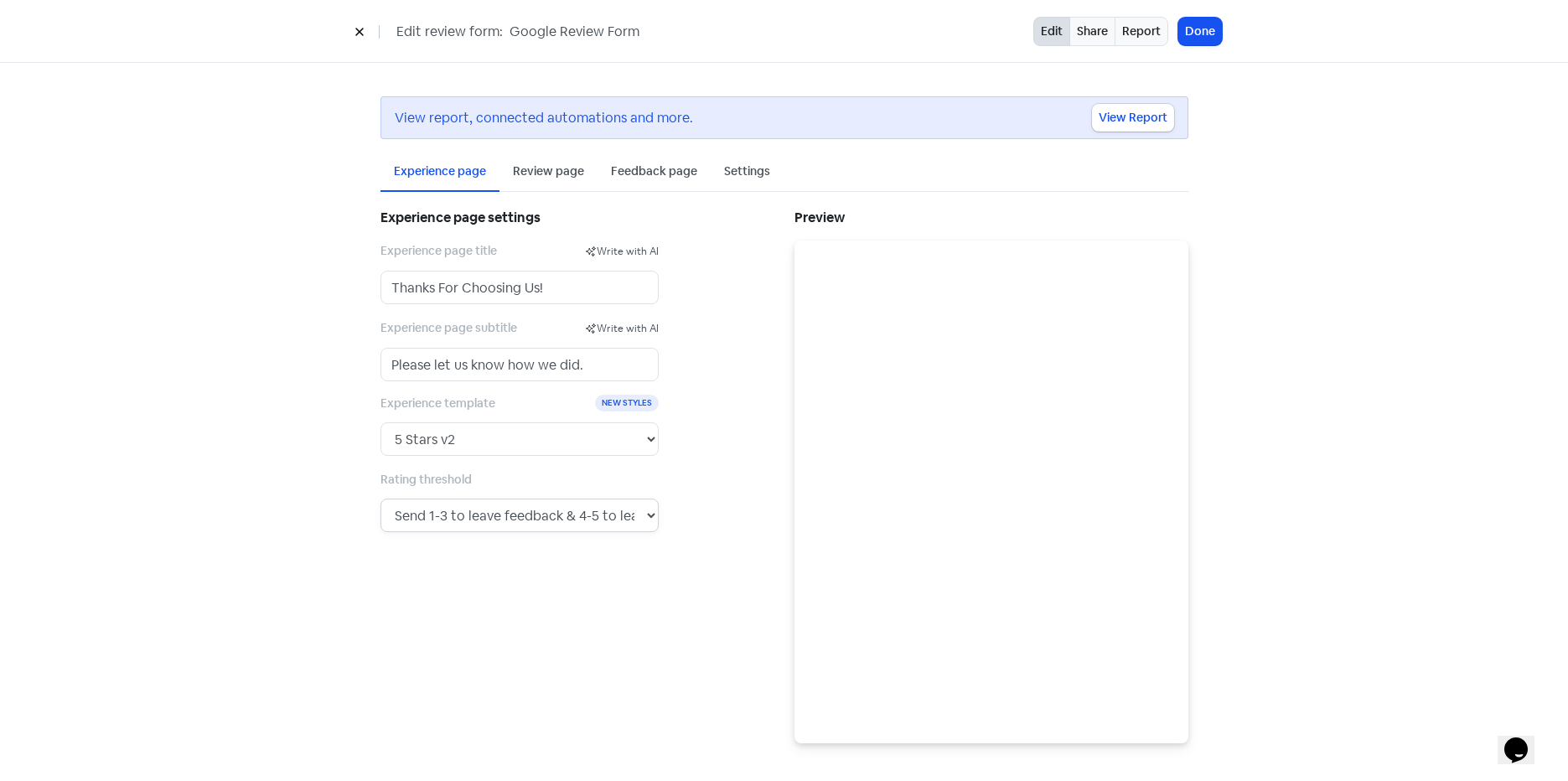
click at [513, 520] on select "Send any rating to leave a review. Send 1 to leave feedback & 2-5 to leave a re…" at bounding box center [520, 515] width 278 height 34
select select "5"
click at [649, 176] on div "Feedback page" at bounding box center [654, 171] width 86 height 17
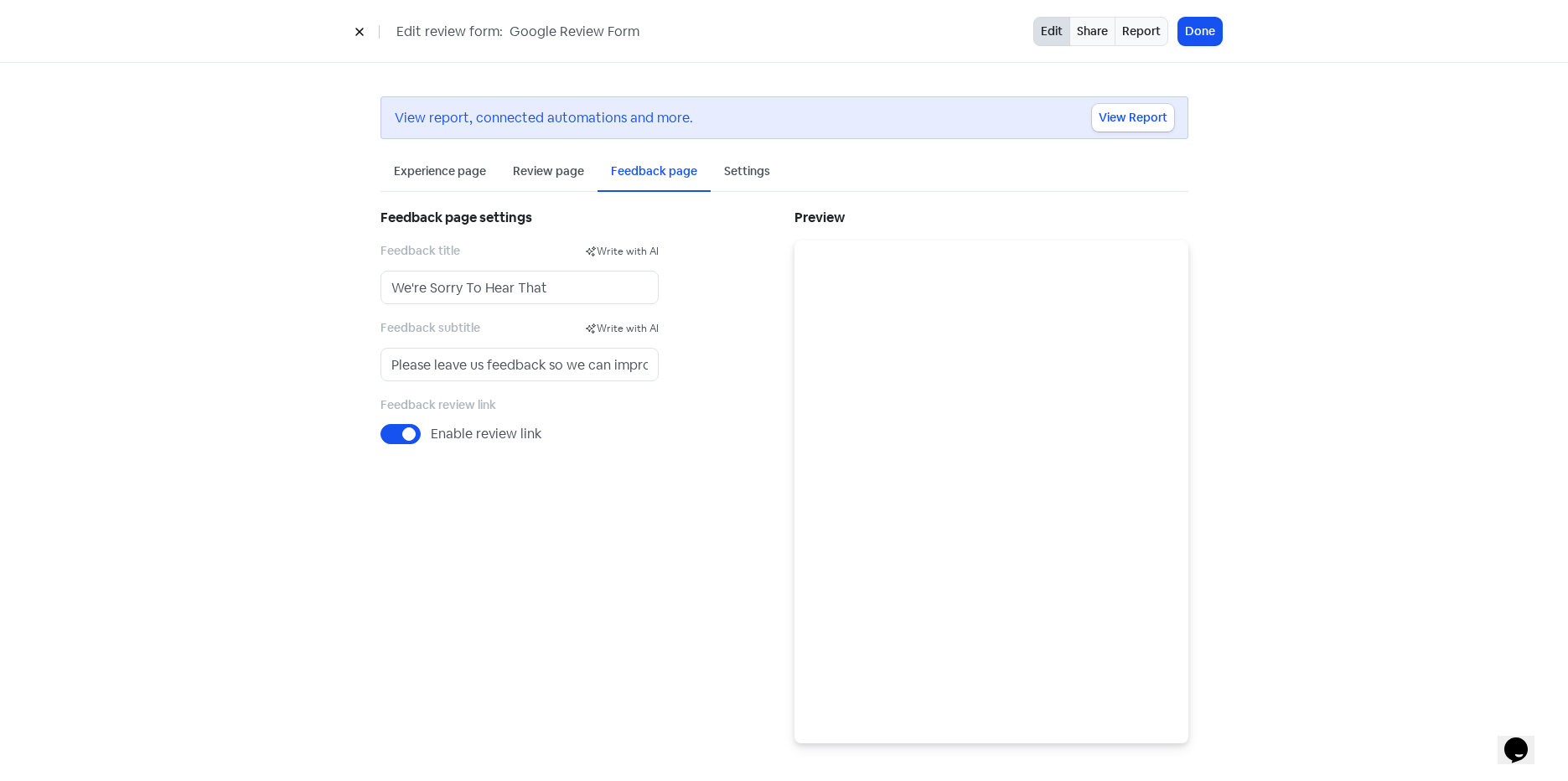
drag, startPoint x: 463, startPoint y: 172, endPoint x: 516, endPoint y: 201, distance: 60.4
click at [463, 172] on div "Experience page" at bounding box center [440, 171] width 92 height 17
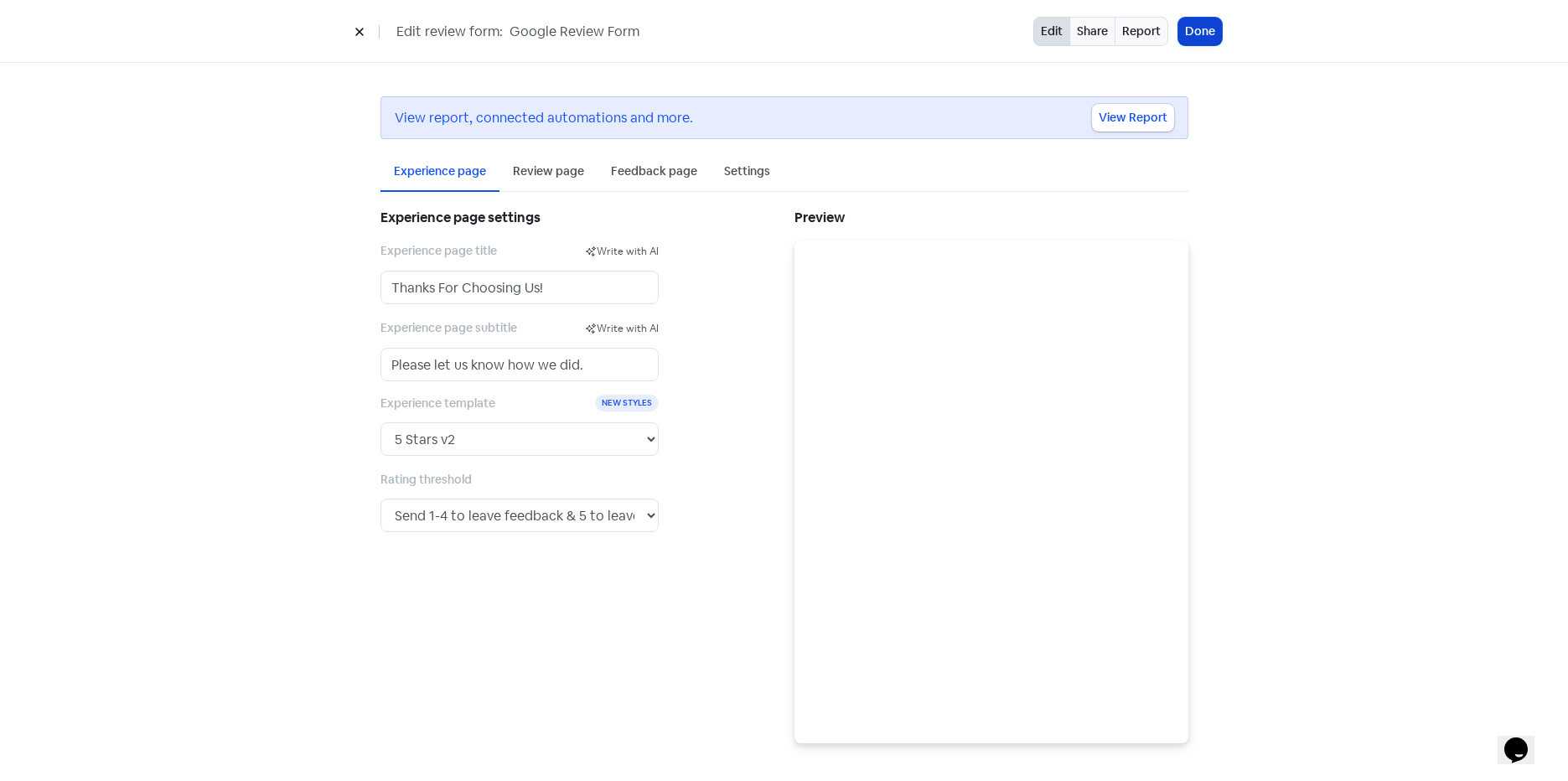
click at [1190, 36] on button "Done" at bounding box center [1200, 31] width 43 height 28
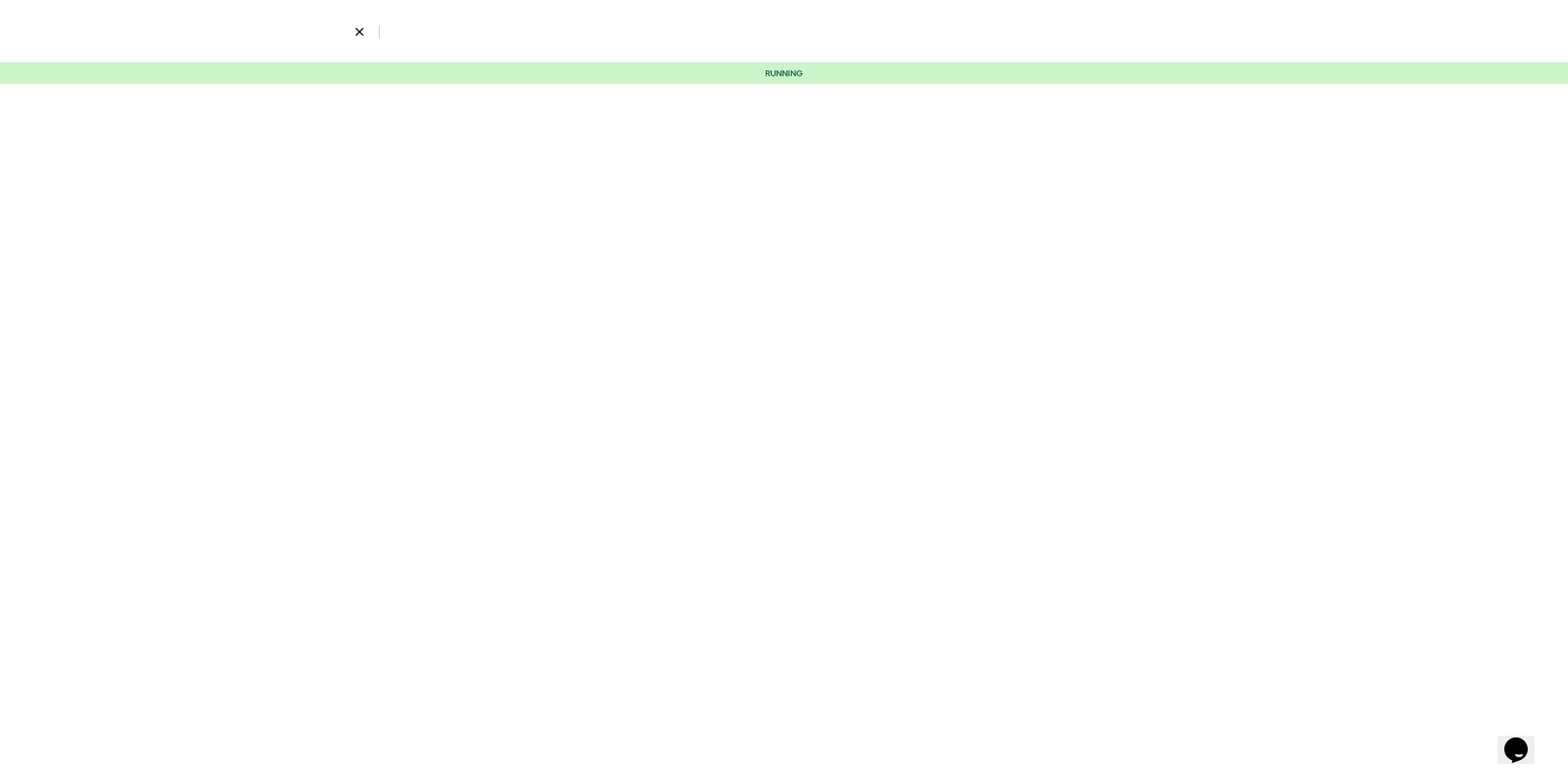
select select "3662"
select select "3"
select select "5"
select select "9"
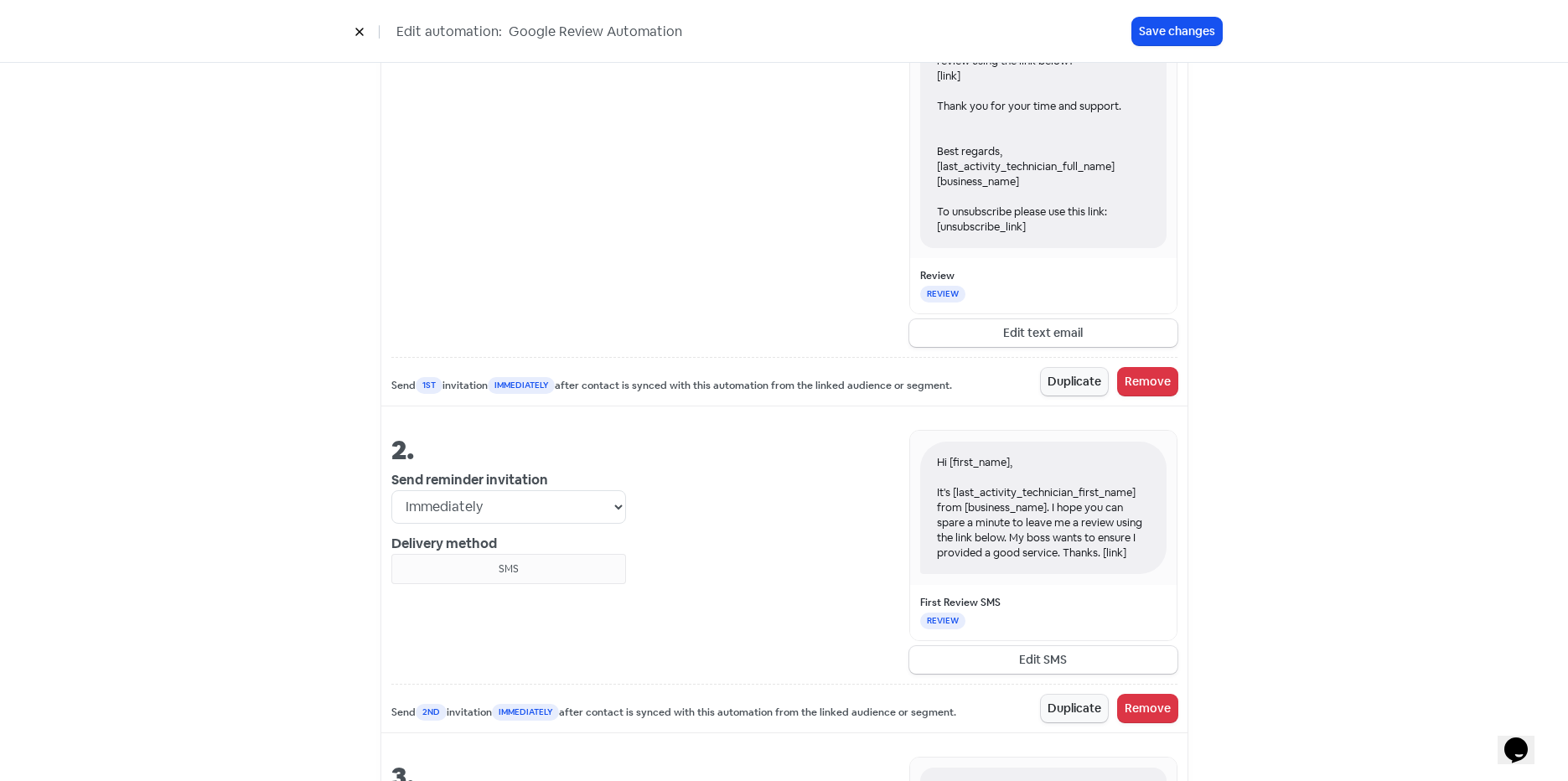
scroll to position [879, 0]
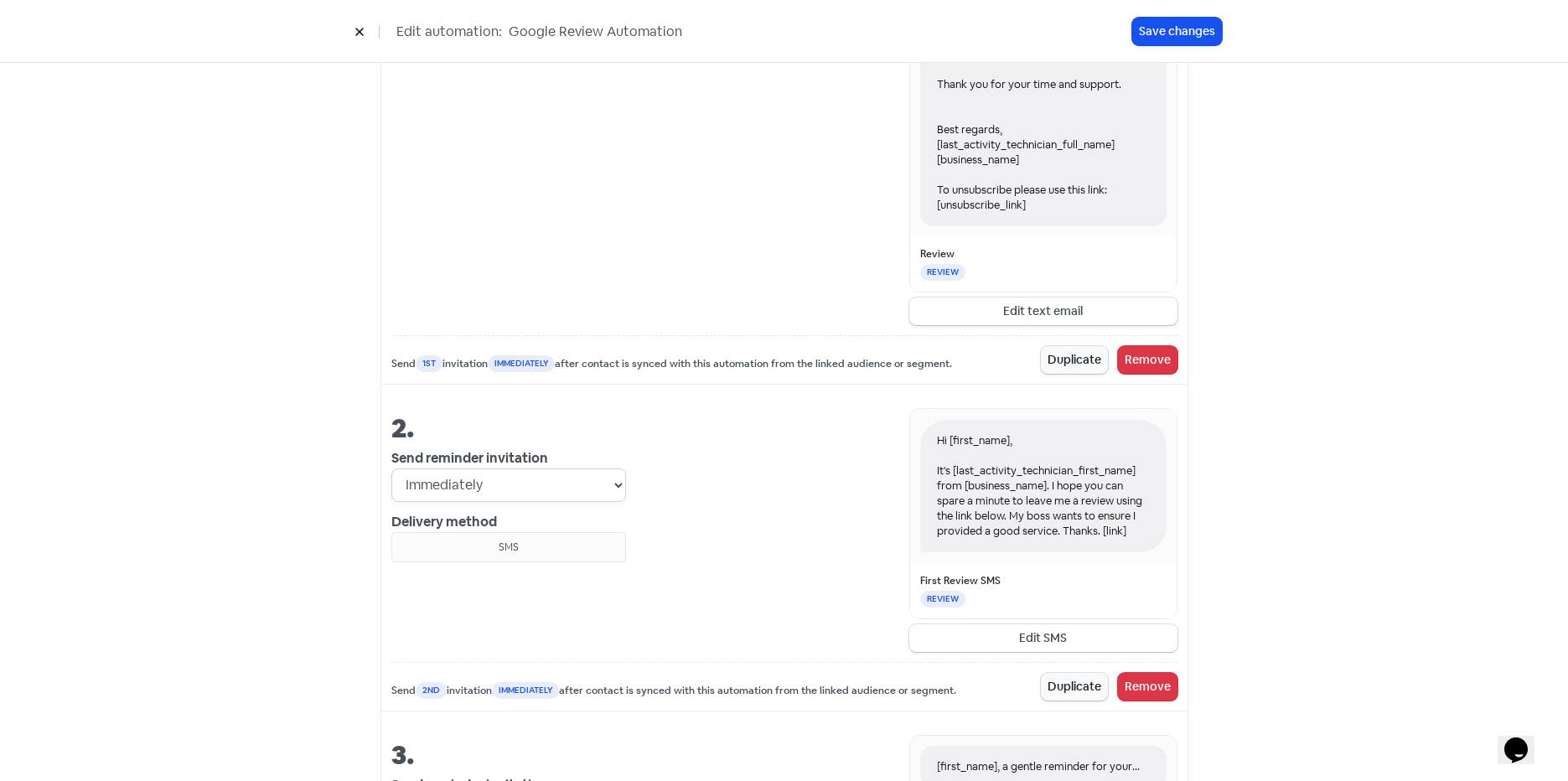
click at [515, 486] on select "Immediately 1 day after 2 days after 3 days after 4 days after 5 days after 6 d…" at bounding box center [509, 485] width 235 height 34
select select "7"
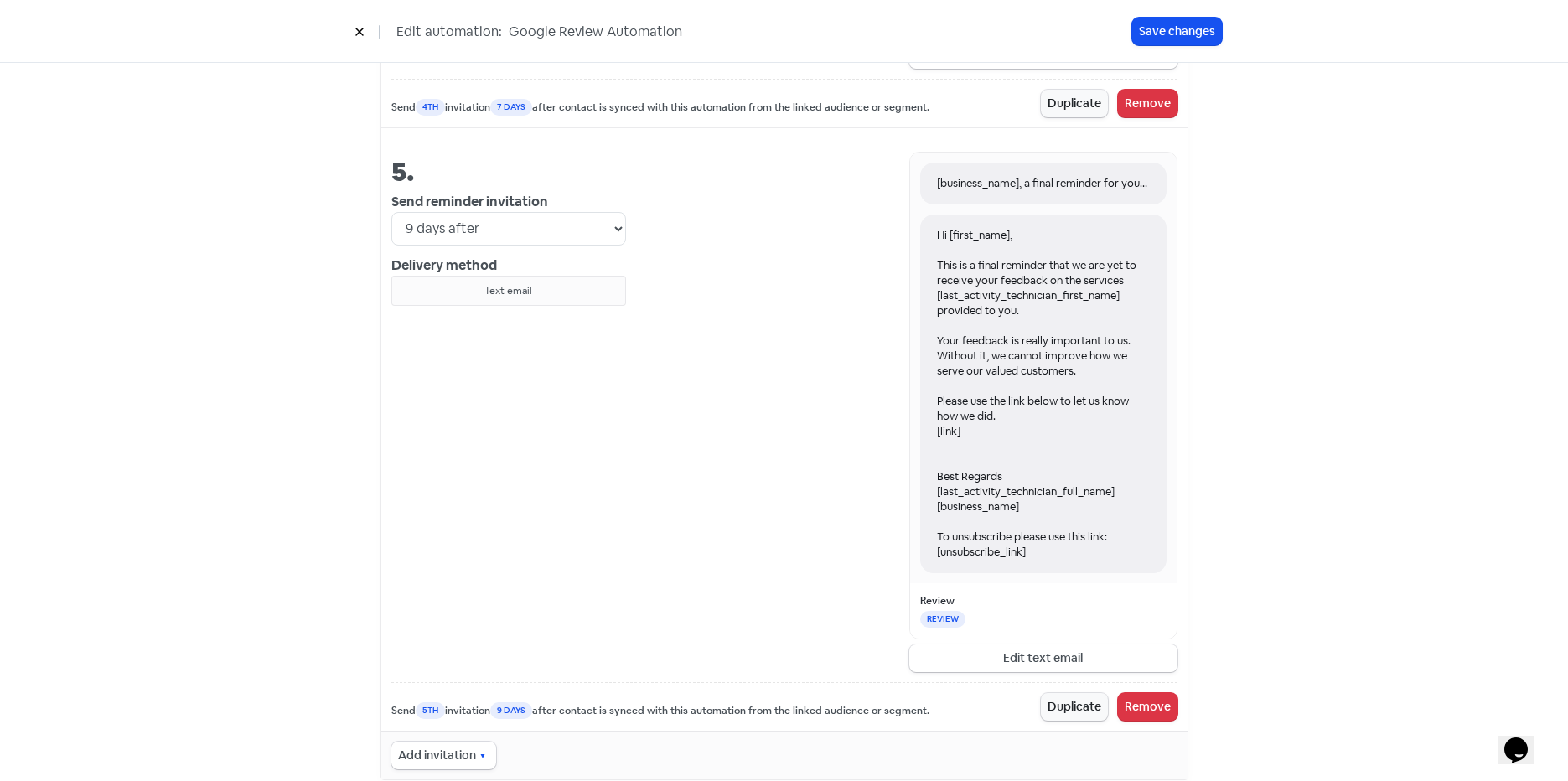
scroll to position [2455, 0]
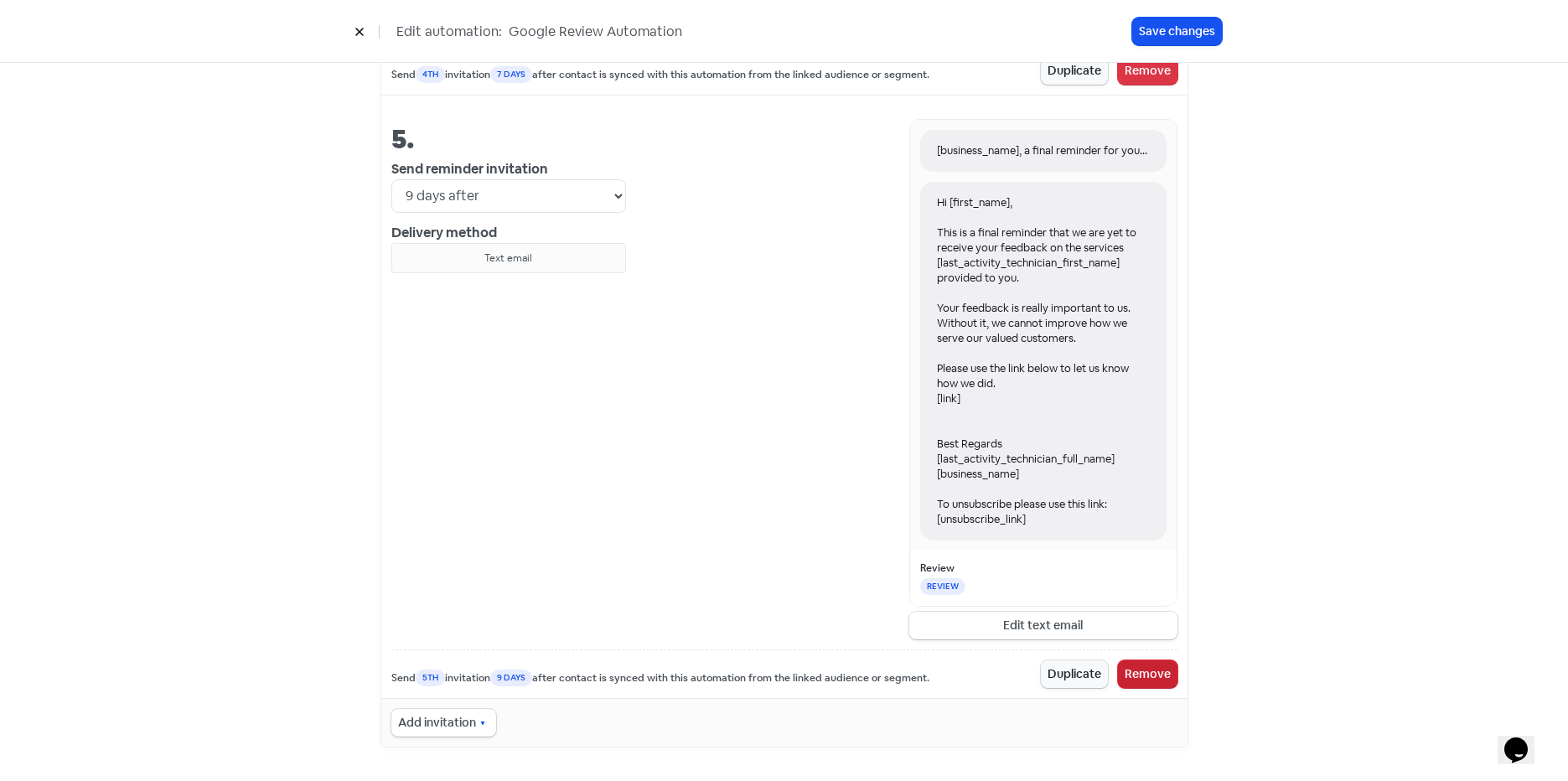
click at [1129, 673] on button "Remove" at bounding box center [1148, 674] width 59 height 28
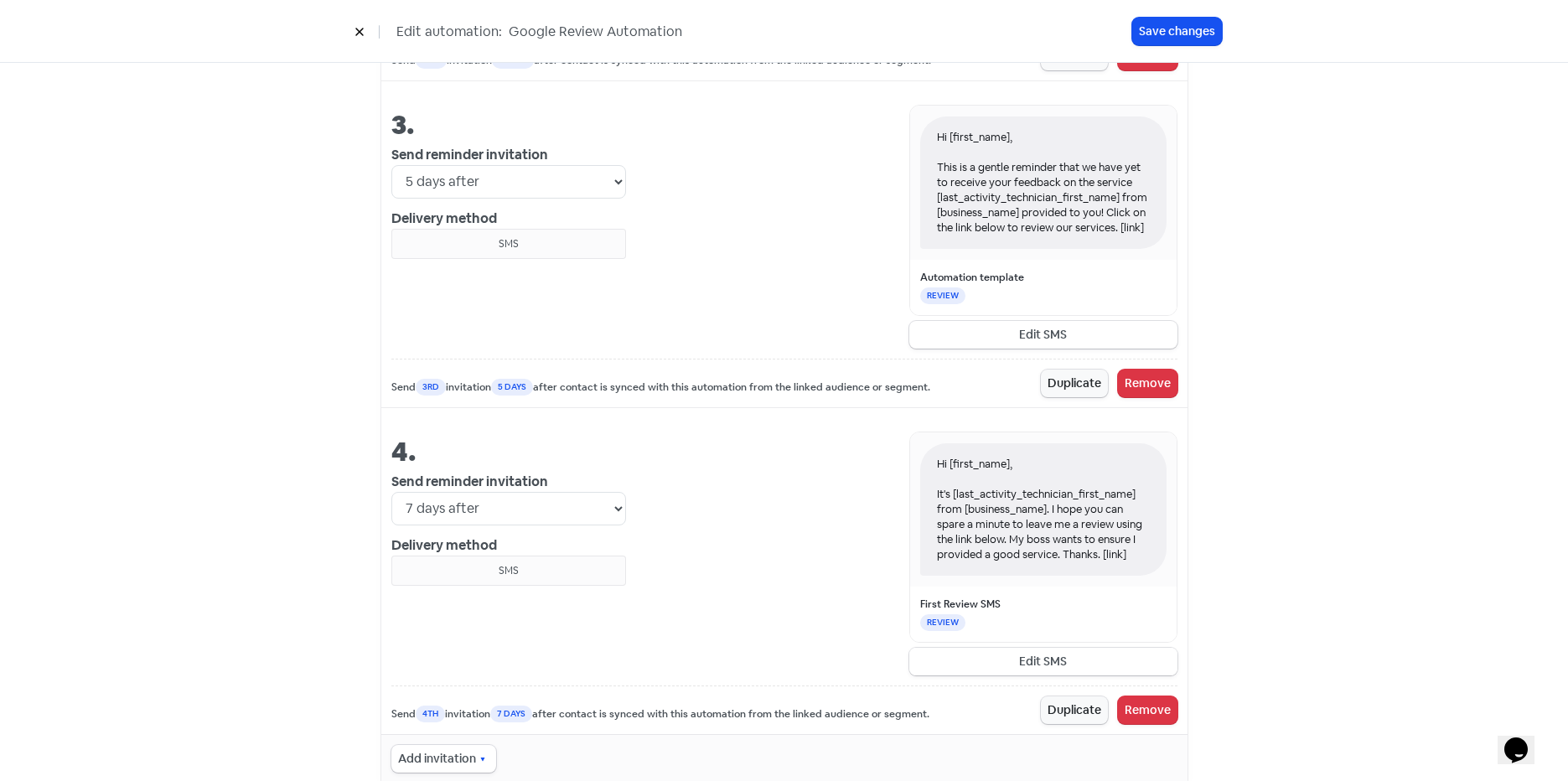
scroll to position [1811, 0]
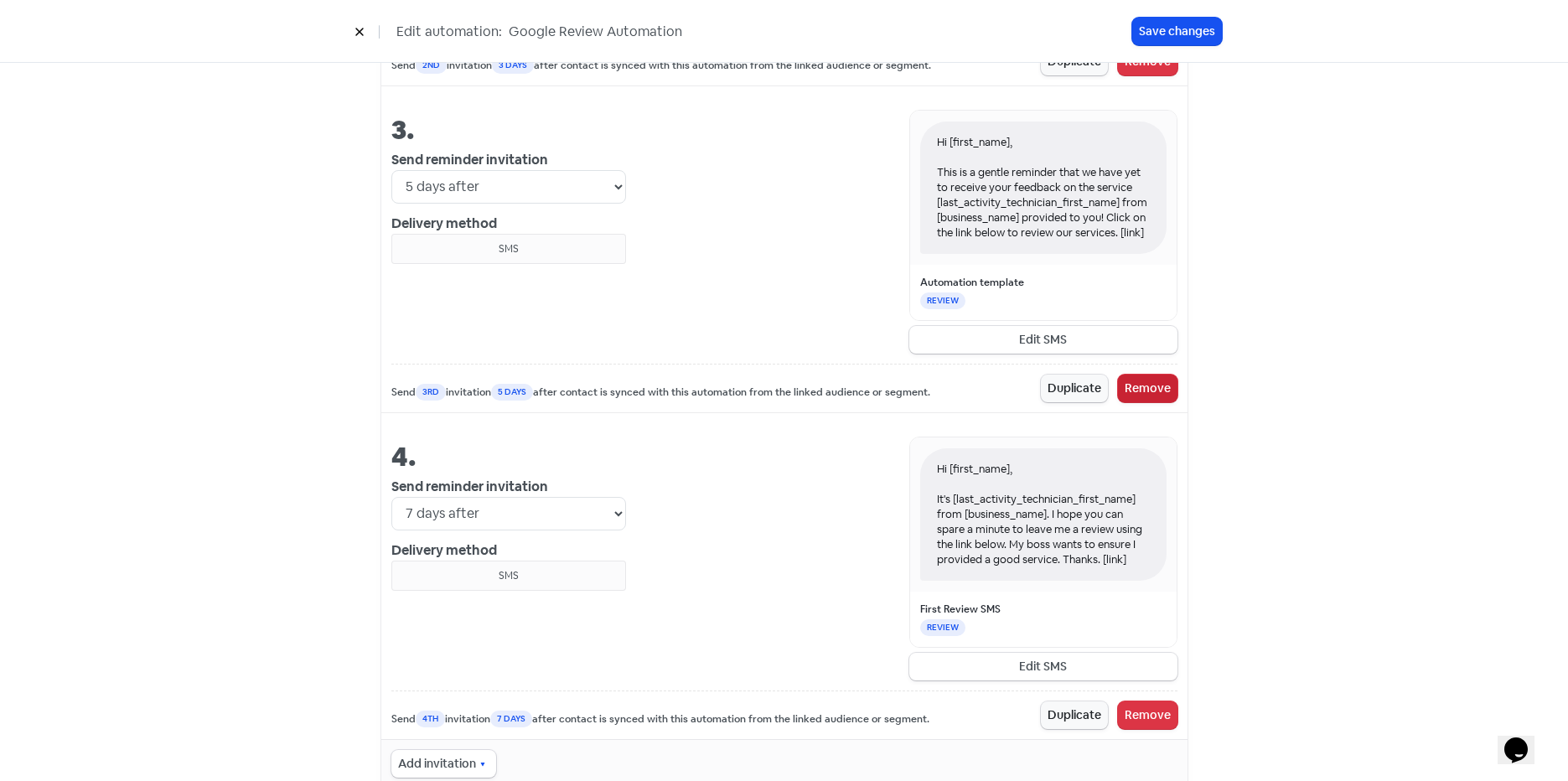
click at [1160, 394] on button "Remove" at bounding box center [1148, 388] width 59 height 28
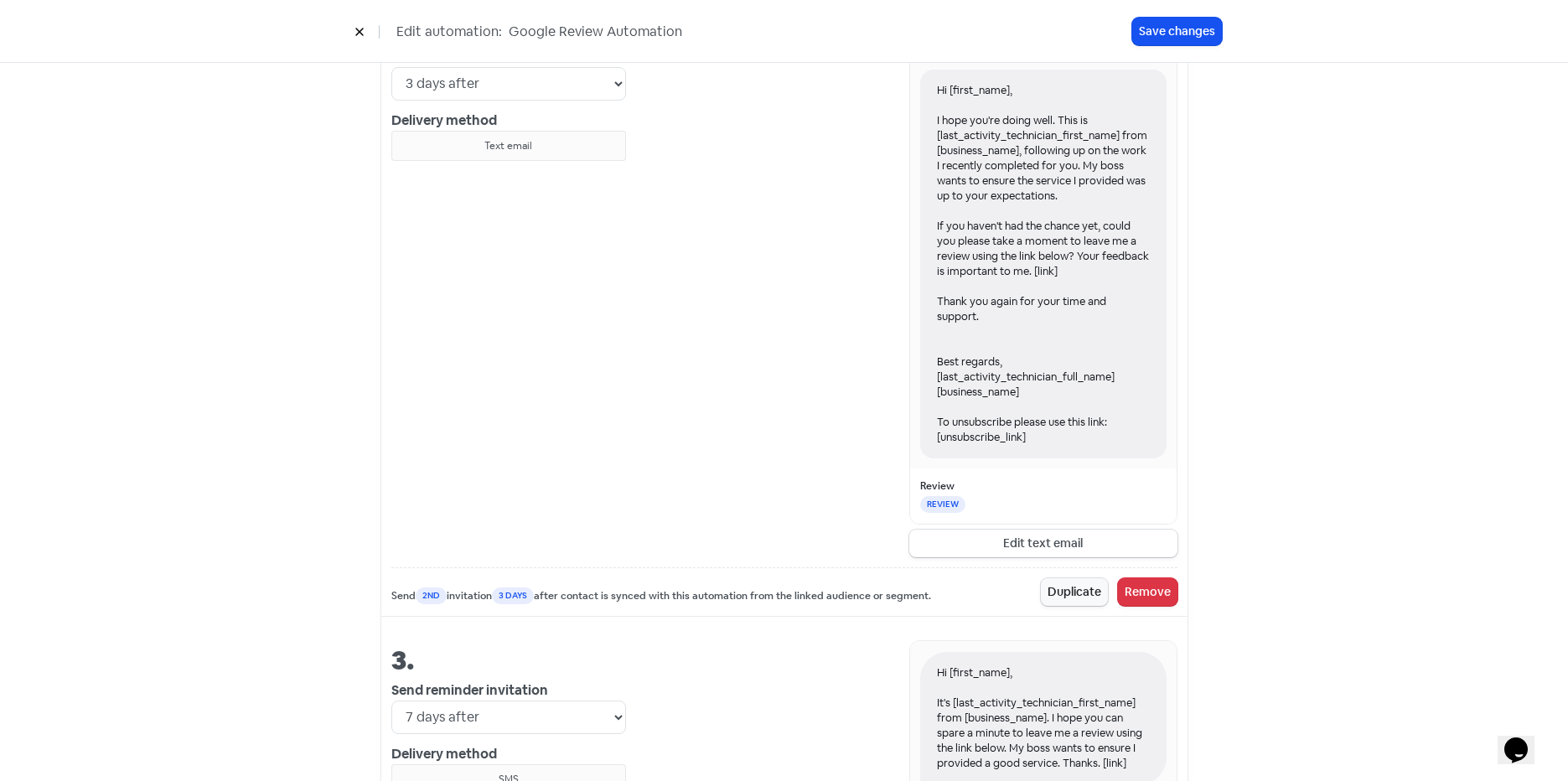
scroll to position [1491, 0]
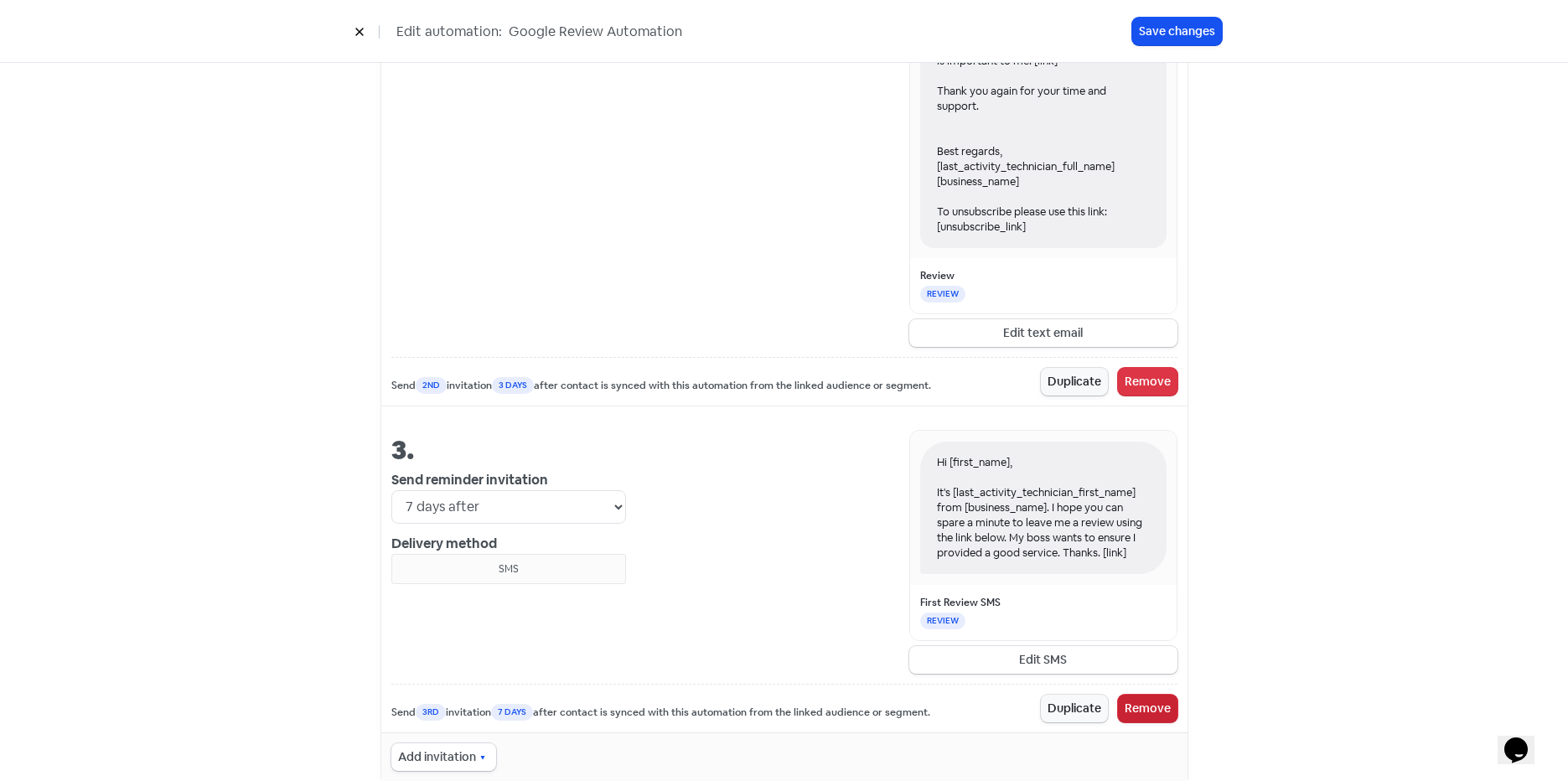
click at [1135, 707] on button "Remove" at bounding box center [1148, 708] width 59 height 28
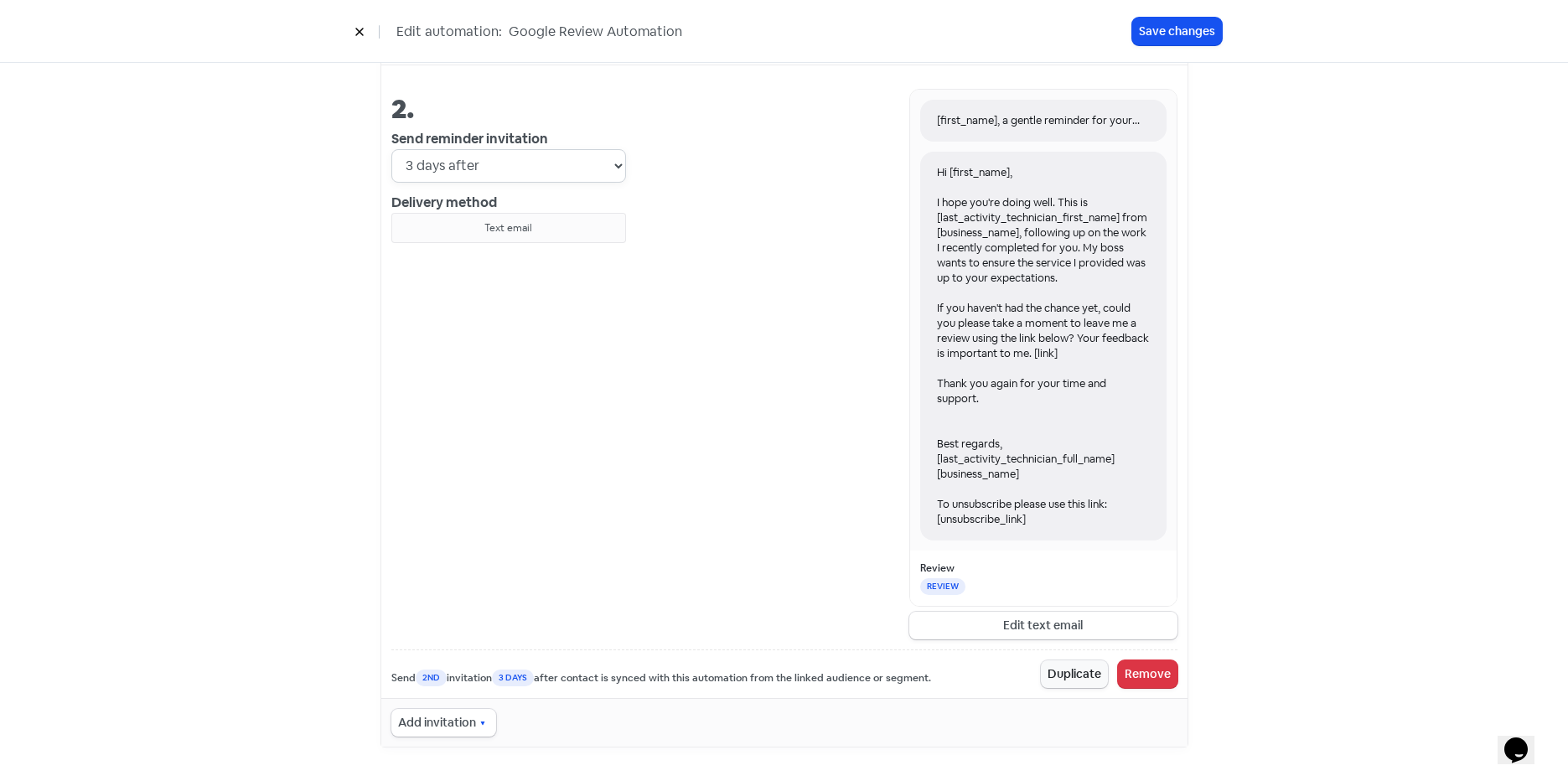
click at [491, 164] on select "Immediately 1 day after 2 days after 3 days after 4 days after 5 days after 6 d…" at bounding box center [509, 165] width 235 height 34
select select "7"
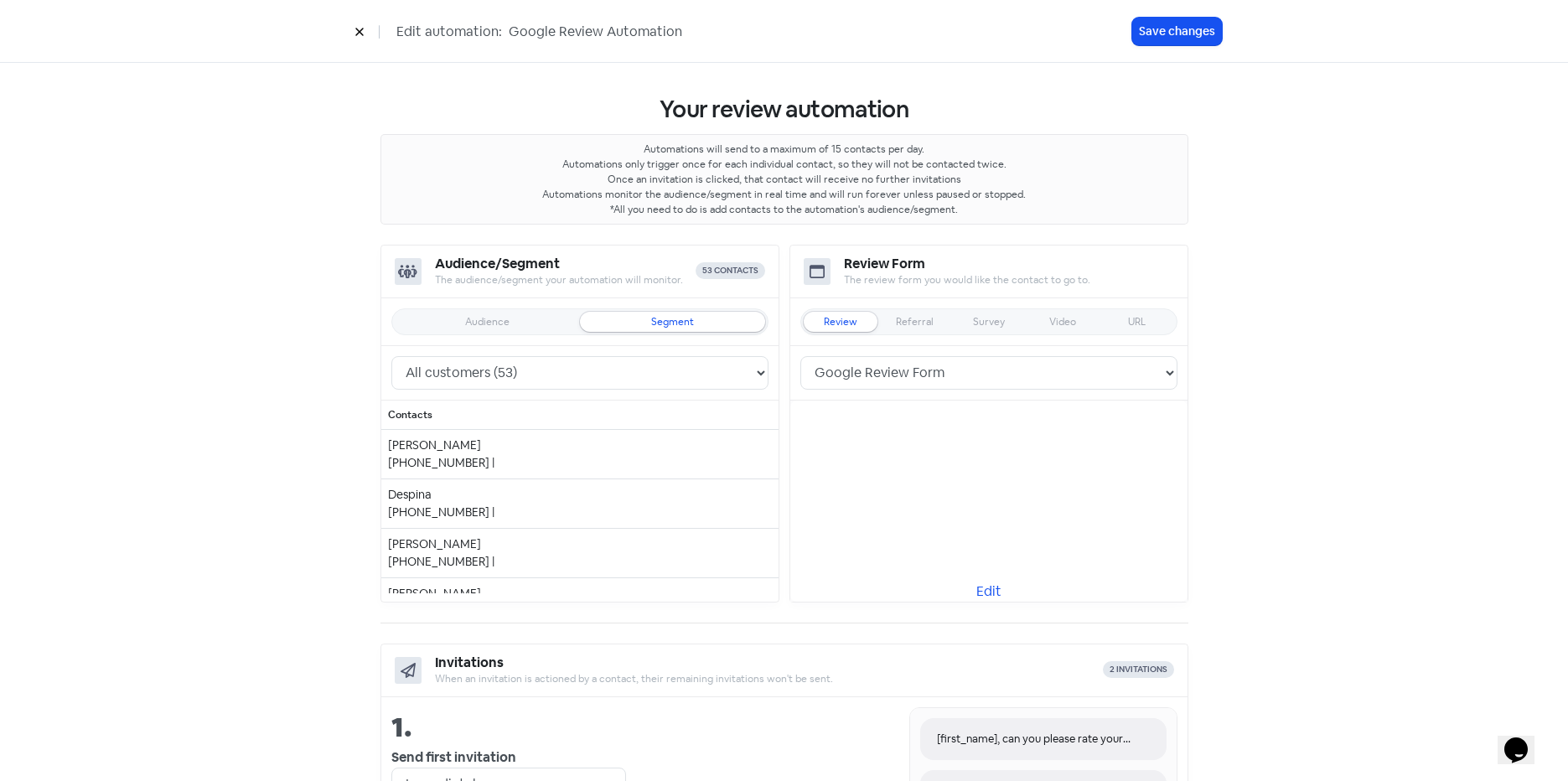
scroll to position [0, 0]
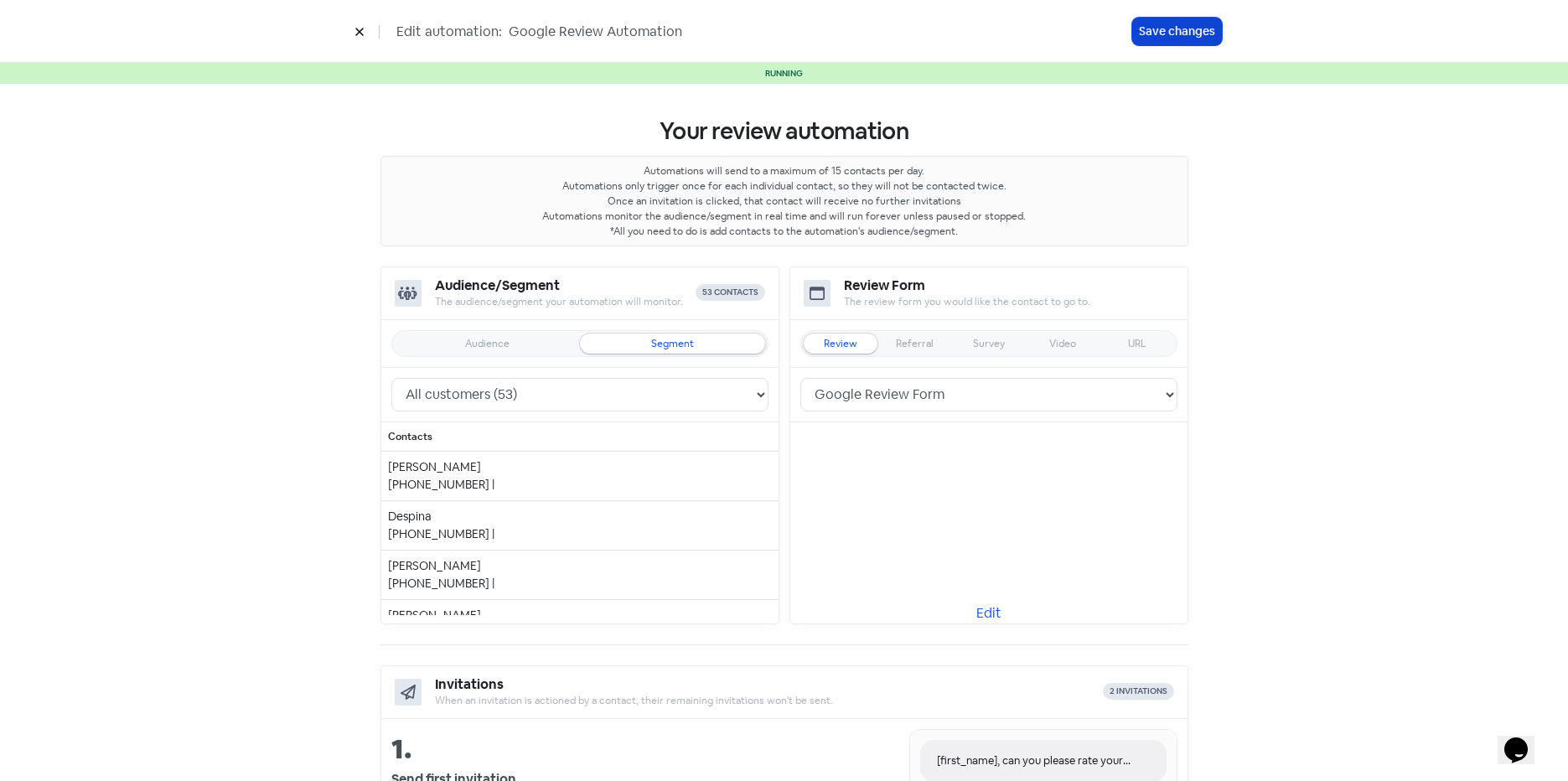
click at [1167, 31] on button "Save changes" at bounding box center [1176, 31] width 89 height 28
